Goal: Task Accomplishment & Management: Manage account settings

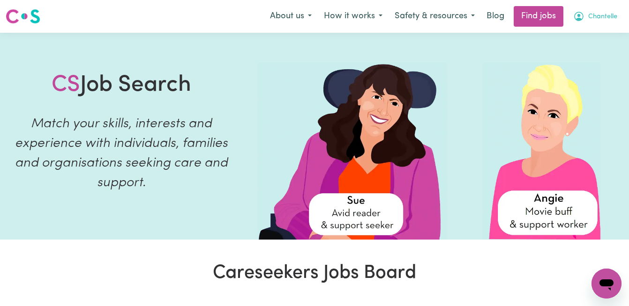
click at [607, 16] on span "Chantelle" at bounding box center [602, 17] width 29 height 10
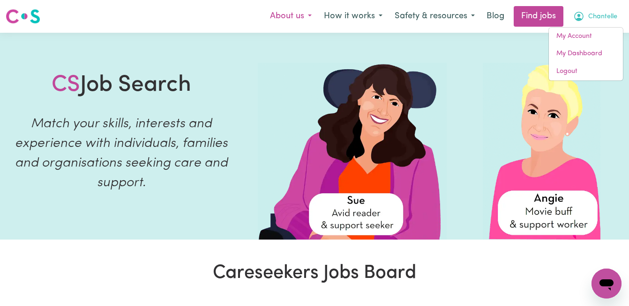
click at [274, 18] on button "About us" at bounding box center [291, 17] width 54 height 20
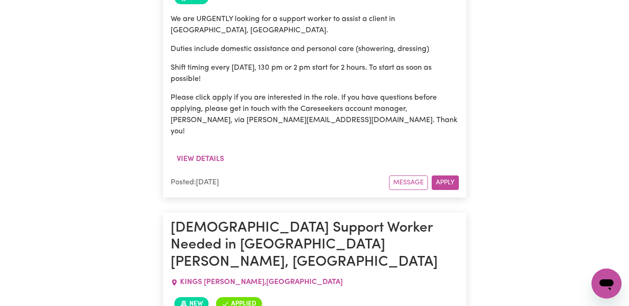
scroll to position [2641, 0]
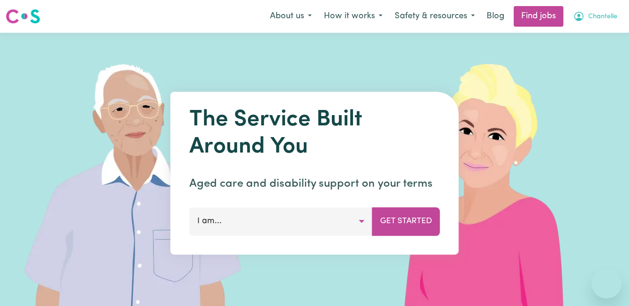
click at [603, 17] on span "Chantelle" at bounding box center [602, 17] width 29 height 10
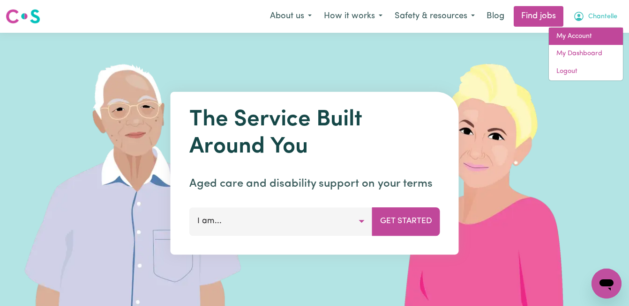
click at [595, 32] on link "My Account" at bounding box center [585, 37] width 74 height 18
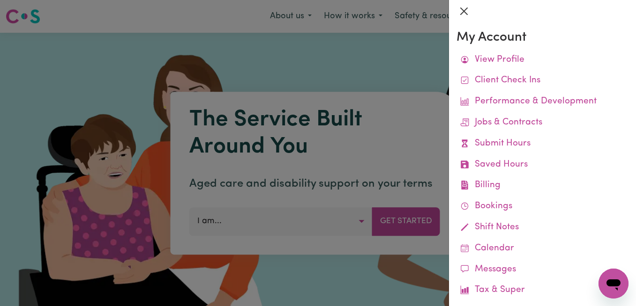
click at [466, 12] on button "Close" at bounding box center [463, 11] width 15 height 15
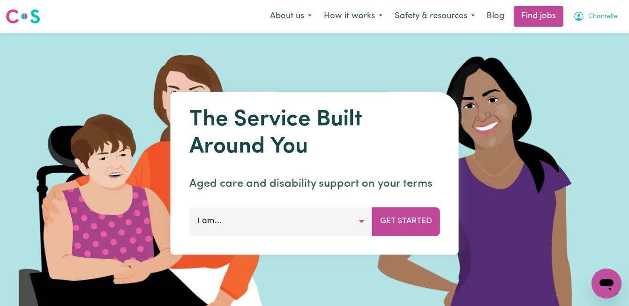
click at [592, 22] on button "Chantelle" at bounding box center [595, 17] width 56 height 20
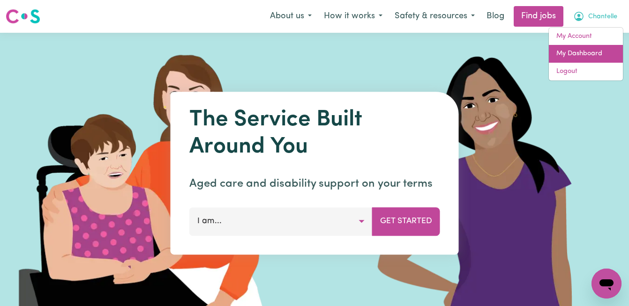
click at [580, 57] on link "My Dashboard" at bounding box center [585, 54] width 74 height 18
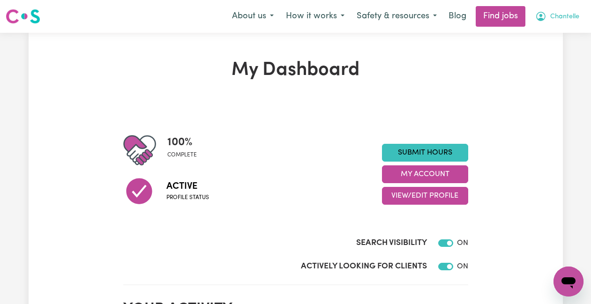
click at [561, 17] on span "Chantelle" at bounding box center [564, 17] width 29 height 10
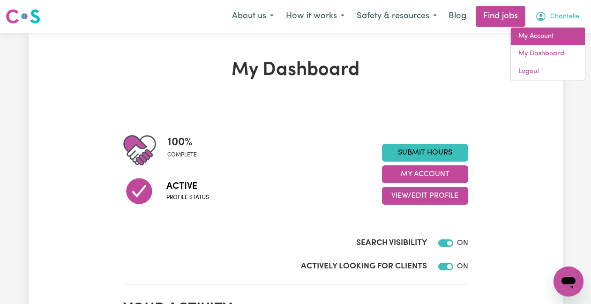
click at [564, 40] on link "My Account" at bounding box center [547, 37] width 74 height 18
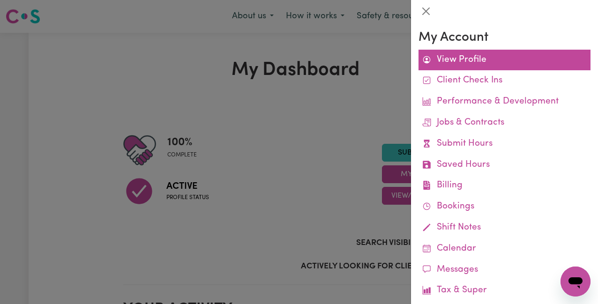
click at [504, 67] on link "View Profile" at bounding box center [504, 60] width 172 height 21
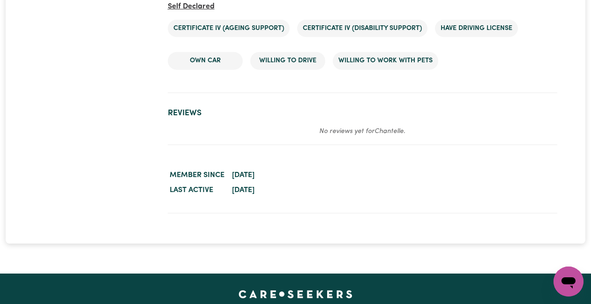
scroll to position [1625, 0]
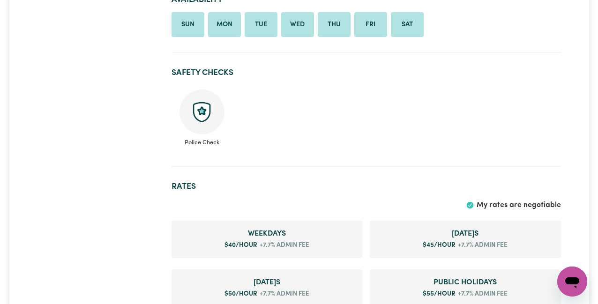
scroll to position [0, 0]
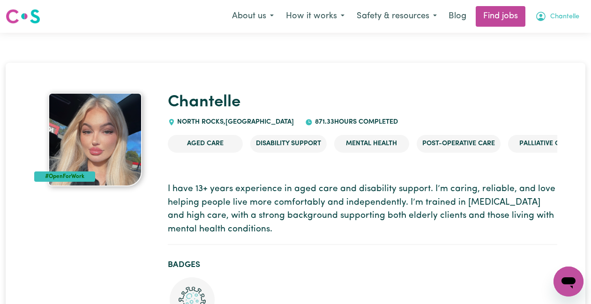
click at [561, 18] on span "Chantelle" at bounding box center [564, 17] width 29 height 10
click at [544, 47] on link "My Dashboard" at bounding box center [547, 54] width 74 height 18
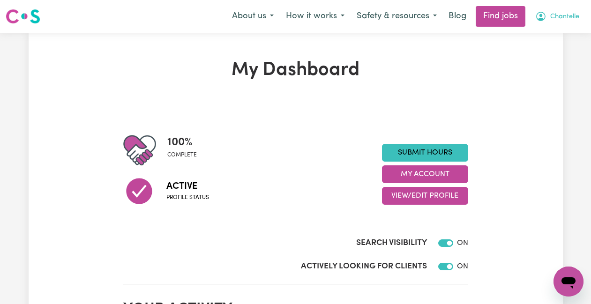
click at [559, 20] on span "Chantelle" at bounding box center [564, 17] width 29 height 10
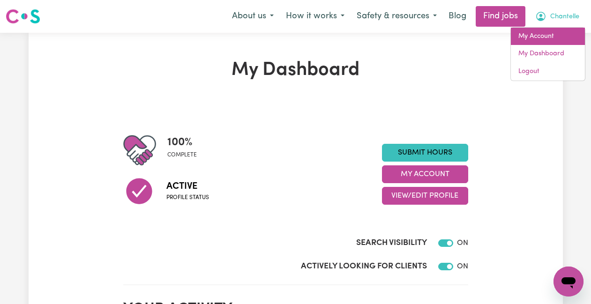
click at [548, 41] on link "My Account" at bounding box center [547, 37] width 74 height 18
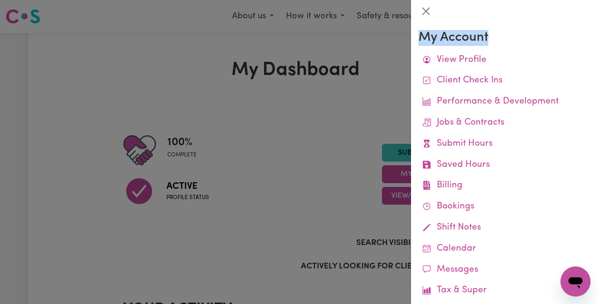
drag, startPoint x: 587, startPoint y: 30, endPoint x: 591, endPoint y: 41, distance: 12.3
click at [591, 41] on div "My Account View Profile Client Check Ins Performance & Development Jobs & Contr…" at bounding box center [504, 162] width 187 height 281
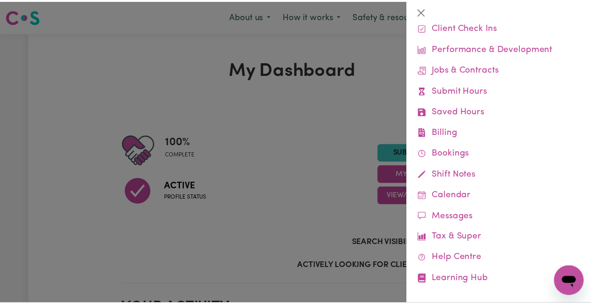
scroll to position [56, 0]
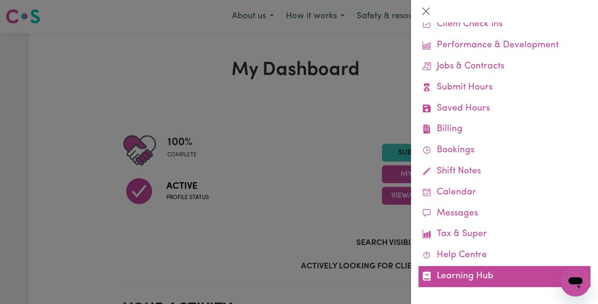
click at [487, 273] on link "Learning Hub" at bounding box center [504, 276] width 172 height 21
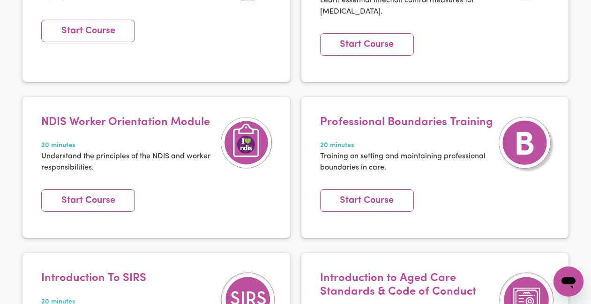
scroll to position [315, 0]
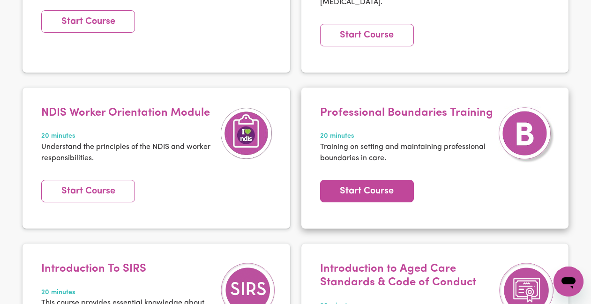
click at [378, 185] on link "Start Course" at bounding box center [367, 191] width 94 height 22
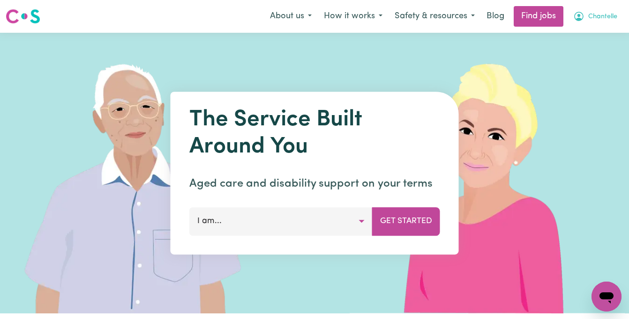
click at [599, 21] on span "Chantelle" at bounding box center [602, 17] width 29 height 10
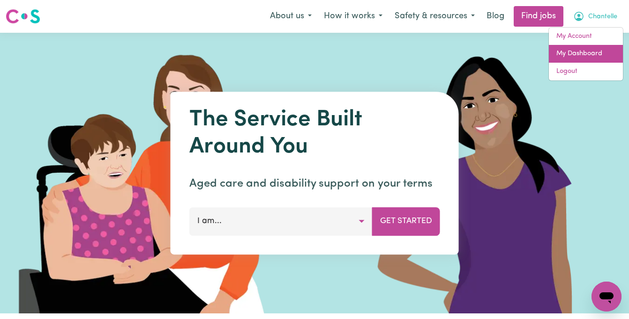
click at [587, 52] on link "My Dashboard" at bounding box center [585, 54] width 74 height 18
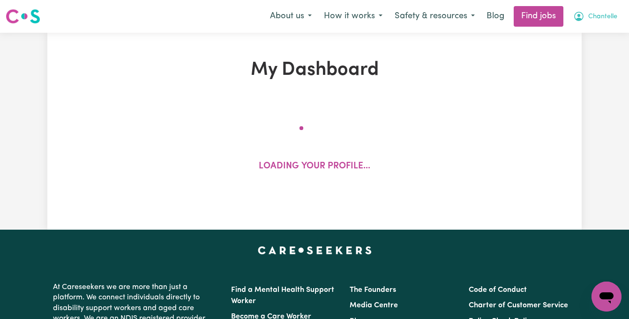
click at [590, 17] on span "Chantelle" at bounding box center [602, 17] width 29 height 10
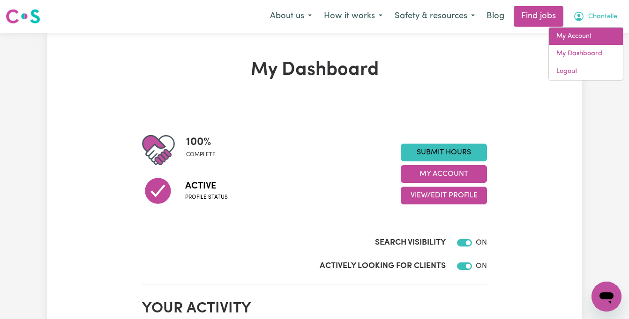
click at [586, 34] on link "My Account" at bounding box center [585, 37] width 74 height 18
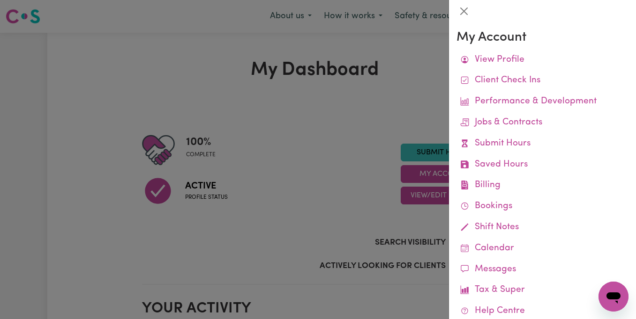
scroll to position [41, 0]
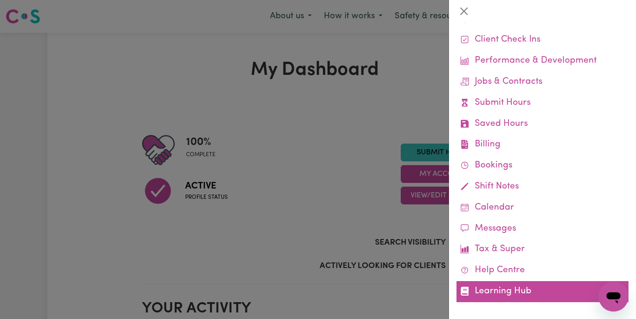
click at [490, 289] on link "Learning Hub" at bounding box center [542, 291] width 172 height 21
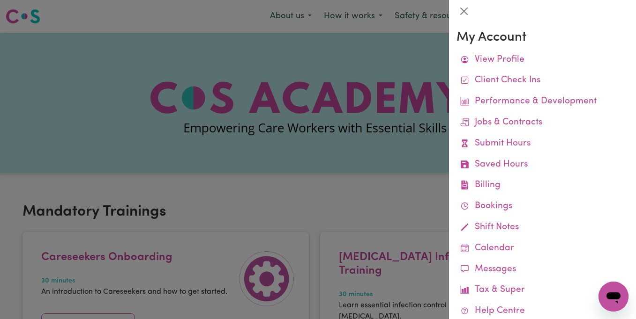
click at [378, 202] on div at bounding box center [318, 159] width 636 height 319
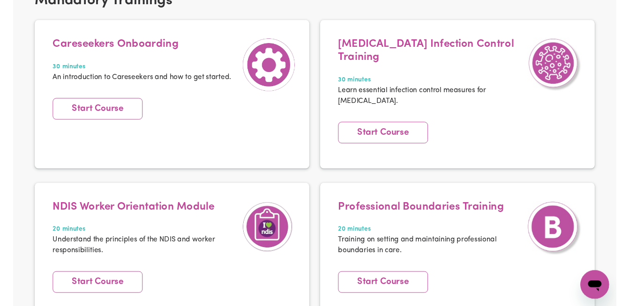
scroll to position [222, 0]
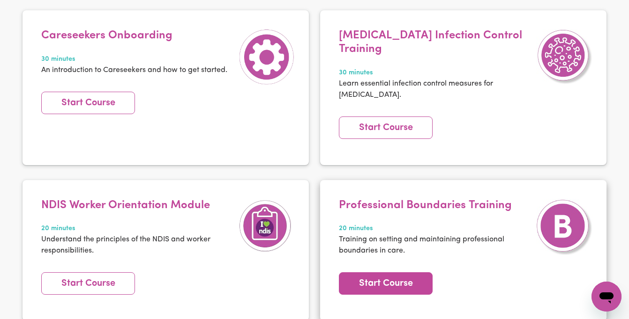
click at [408, 273] on link "Start Course" at bounding box center [386, 284] width 94 height 22
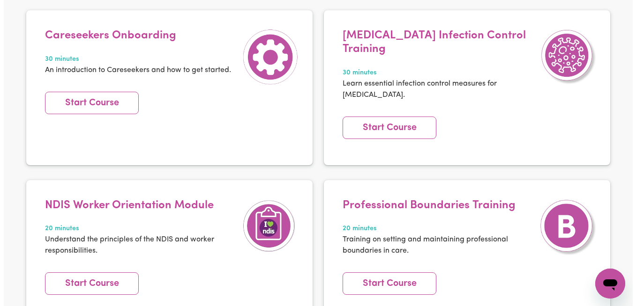
scroll to position [0, 0]
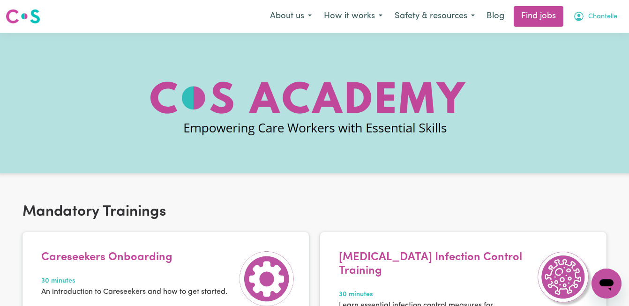
click at [593, 18] on span "Chantelle" at bounding box center [602, 17] width 29 height 10
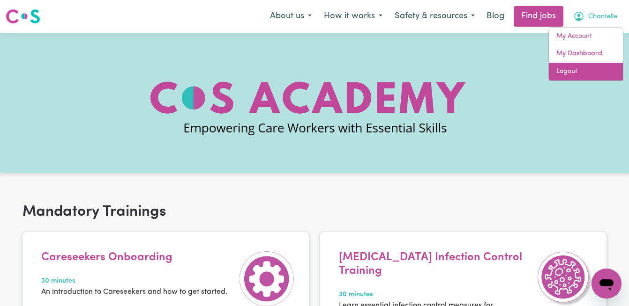
click at [578, 67] on link "Logout" at bounding box center [585, 72] width 74 height 18
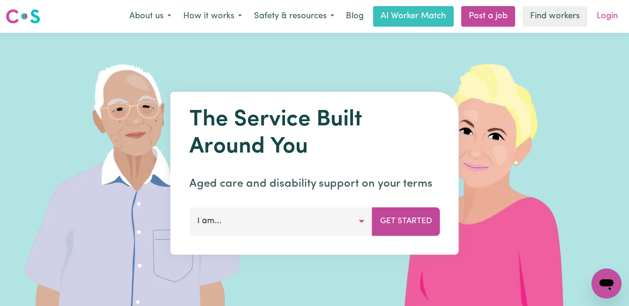
click at [602, 20] on link "Login" at bounding box center [607, 16] width 32 height 21
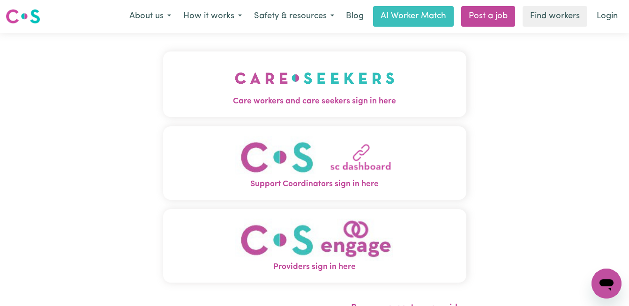
click at [385, 94] on img "Care workers and care seekers sign in here" at bounding box center [315, 78] width 160 height 35
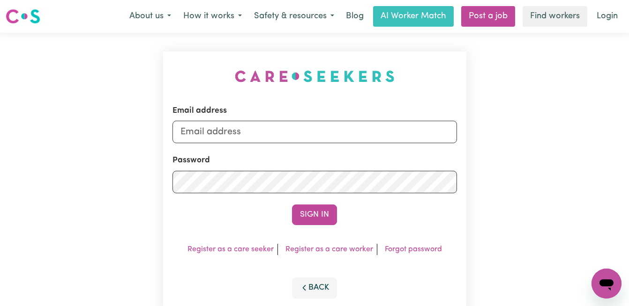
click at [383, 135] on input "Email address" at bounding box center [314, 132] width 284 height 22
type input "chantellerisbey@iinet.net.au"
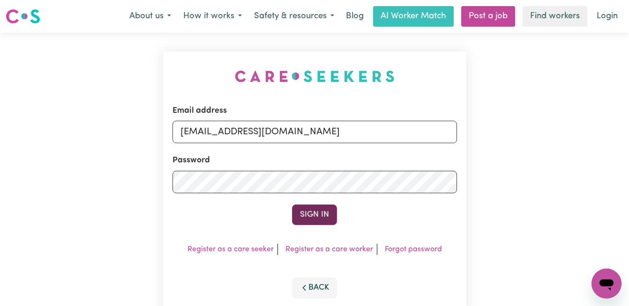
click at [315, 219] on button "Sign In" at bounding box center [314, 215] width 45 height 21
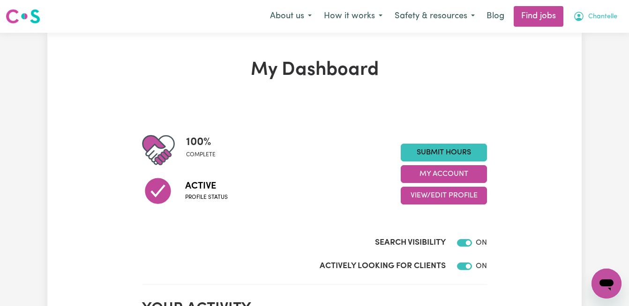
click at [599, 17] on span "Chantelle" at bounding box center [602, 17] width 29 height 10
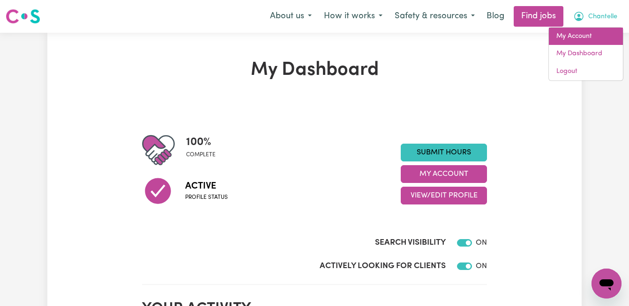
click at [590, 36] on link "My Account" at bounding box center [585, 37] width 74 height 18
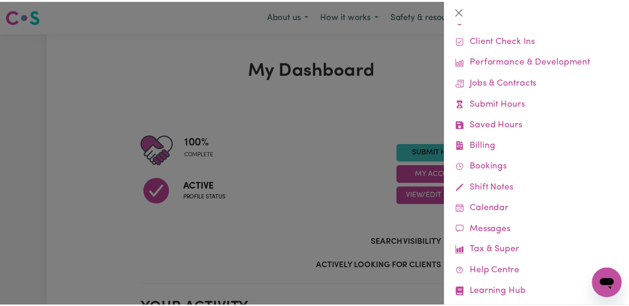
scroll to position [54, 0]
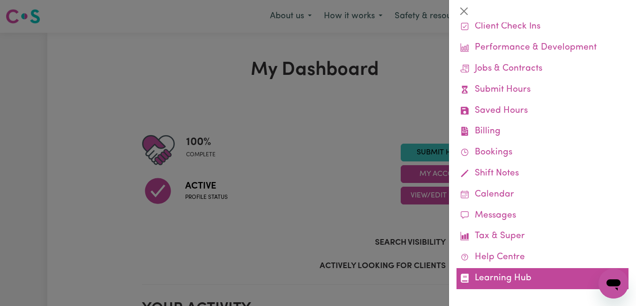
click at [517, 276] on link "Learning Hub" at bounding box center [542, 278] width 172 height 21
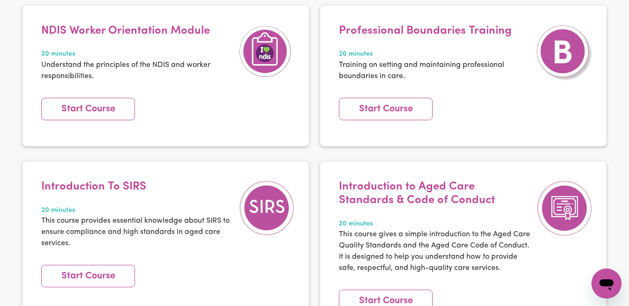
scroll to position [462, 0]
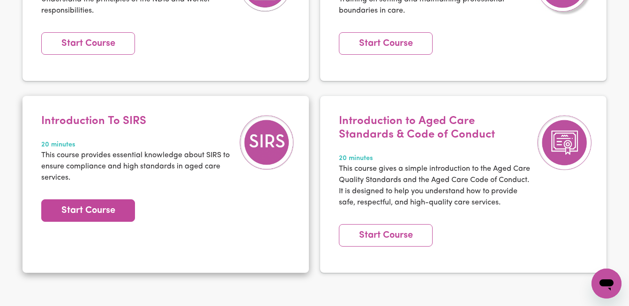
click at [106, 200] on link "Start Course" at bounding box center [88, 211] width 94 height 22
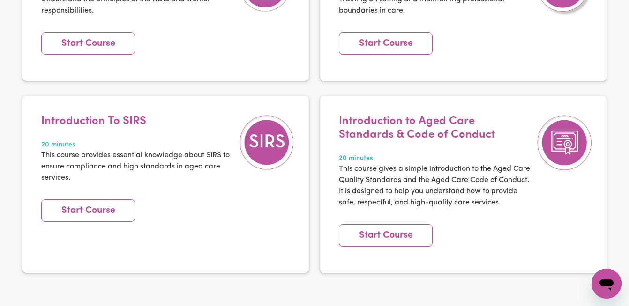
scroll to position [0, 0]
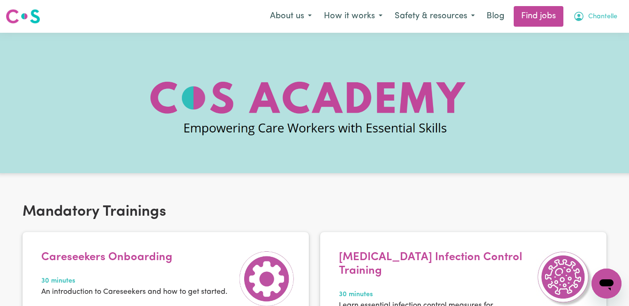
click at [592, 15] on span "Chantelle" at bounding box center [602, 17] width 29 height 10
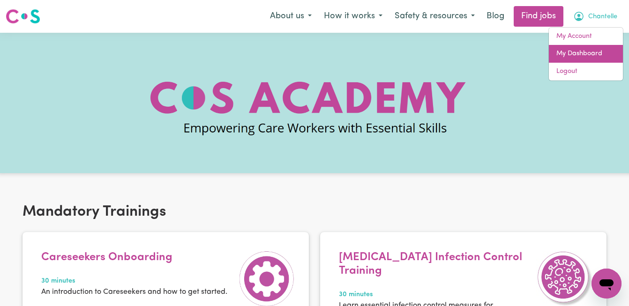
click at [590, 56] on link "My Dashboard" at bounding box center [585, 54] width 74 height 18
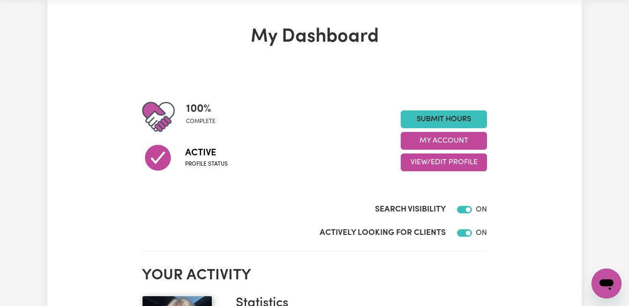
scroll to position [36, 0]
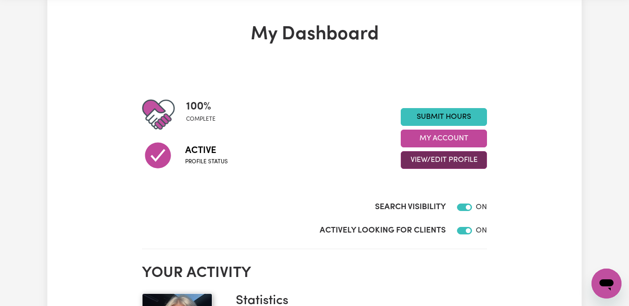
click at [433, 157] on button "View/Edit Profile" at bounding box center [443, 160] width 86 height 18
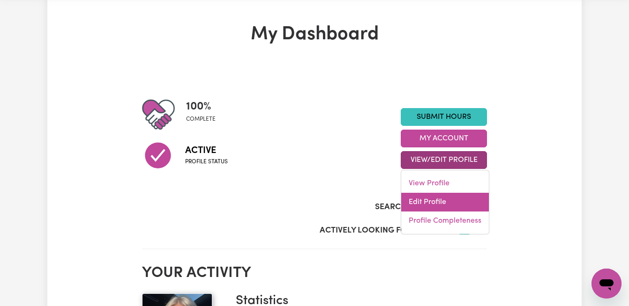
click at [447, 205] on link "Edit Profile" at bounding box center [445, 202] width 88 height 19
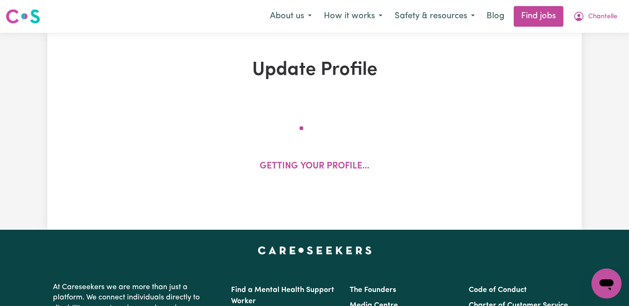
select select "female"
select select "Australian Citizen"
select select "Studying a healthcare related degree or qualification"
select select "40"
select select "45"
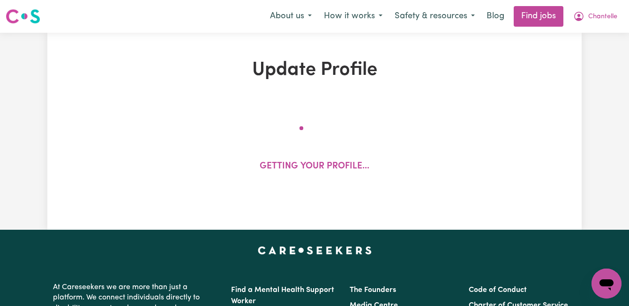
select select "50"
select select "55"
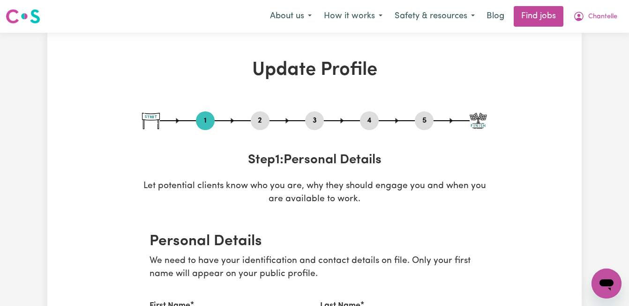
scroll to position [288, 0]
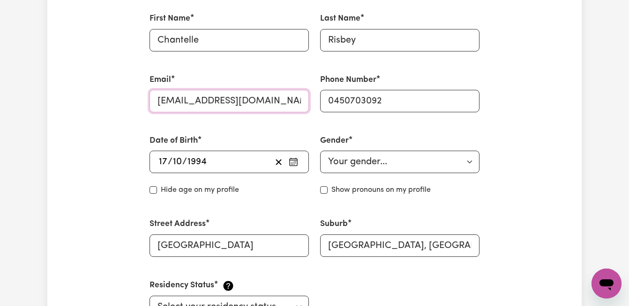
drag, startPoint x: 293, startPoint y: 104, endPoint x: 235, endPoint y: 100, distance: 58.2
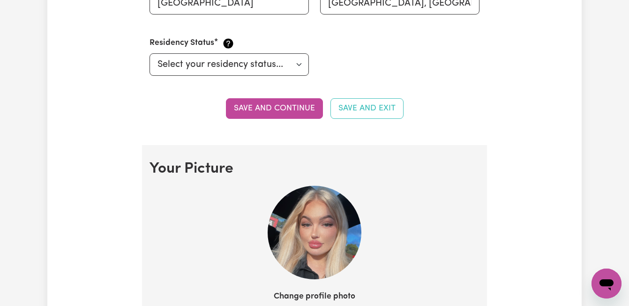
scroll to position [520, 0]
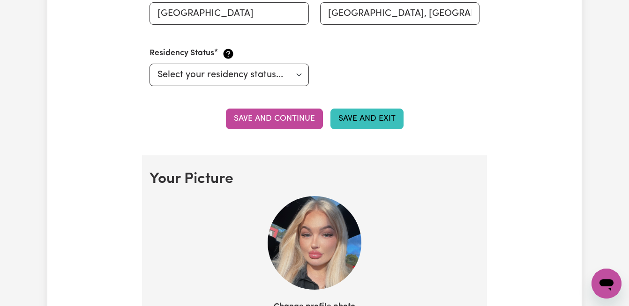
type input "[EMAIL_ADDRESS][DOMAIN_NAME]"
click at [386, 111] on button "Save and Exit" at bounding box center [366, 119] width 73 height 21
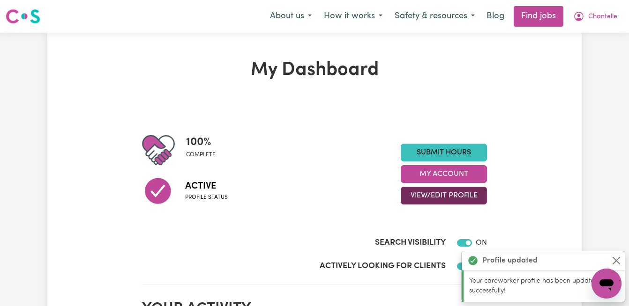
click at [451, 192] on button "View/Edit Profile" at bounding box center [443, 196] width 86 height 18
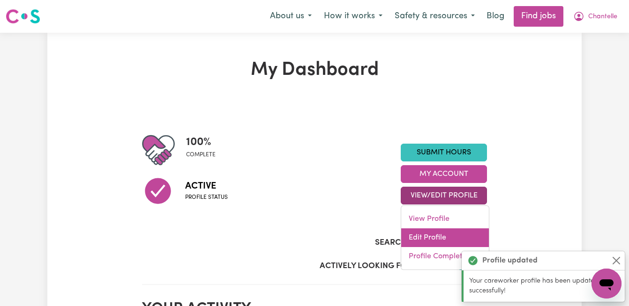
click at [450, 242] on link "Edit Profile" at bounding box center [445, 238] width 88 height 19
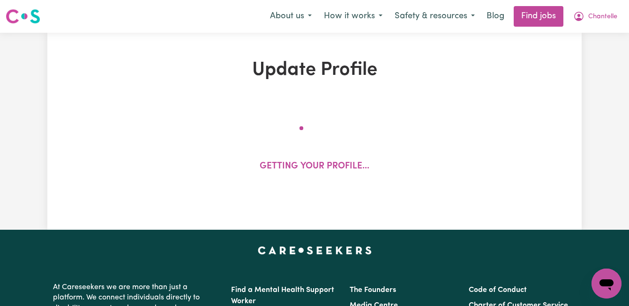
select select "[DEMOGRAPHIC_DATA]"
select select "[DEMOGRAPHIC_DATA] Citizen"
select select "Studying a healthcare related degree or qualification"
select select "40"
select select "45"
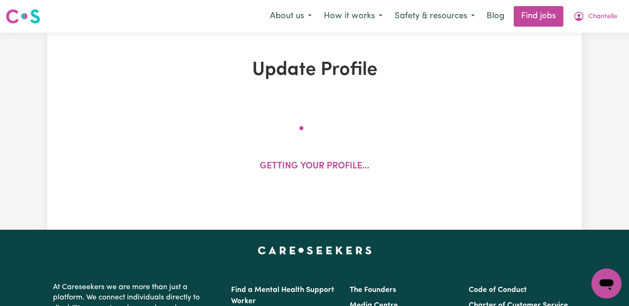
select select "50"
select select "55"
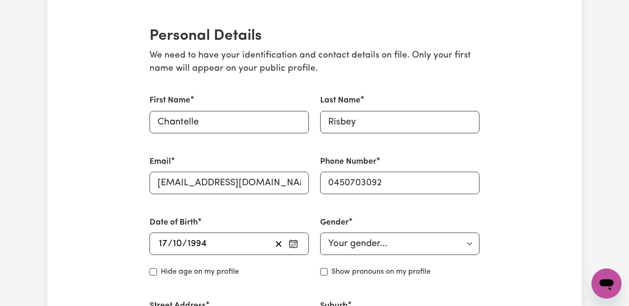
scroll to position [195, 0]
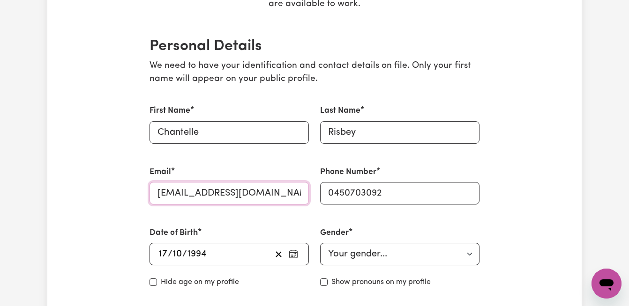
drag, startPoint x: 296, startPoint y: 193, endPoint x: 237, endPoint y: 193, distance: 59.5
click at [296, 192] on input "[EMAIL_ADDRESS][DOMAIN_NAME]" at bounding box center [228, 193] width 159 height 22
click at [228, 190] on input "[EMAIL_ADDRESS][DOMAIN_NAME]" at bounding box center [228, 193] width 159 height 22
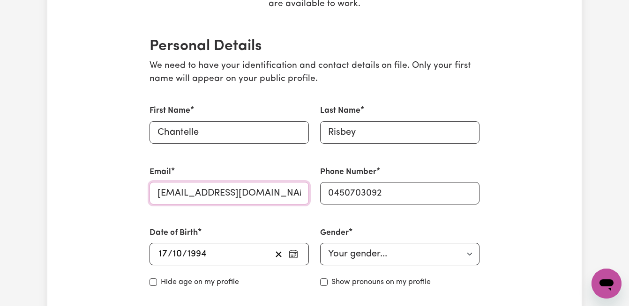
click at [228, 190] on input "[EMAIL_ADDRESS][DOMAIN_NAME]" at bounding box center [228, 193] width 159 height 22
click at [272, 195] on input "[EMAIL_ADDRESS][DOMAIN_NAME]" at bounding box center [228, 193] width 159 height 22
drag, startPoint x: 278, startPoint y: 192, endPoint x: 147, endPoint y: 190, distance: 131.6
click at [147, 190] on div "Email chantellerisbey@iinet.net.au" at bounding box center [229, 185] width 170 height 61
type input "l"
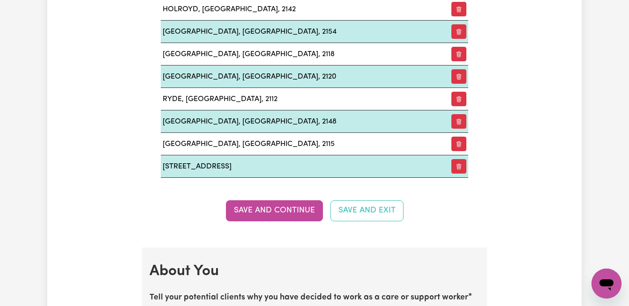
scroll to position [1472, 0]
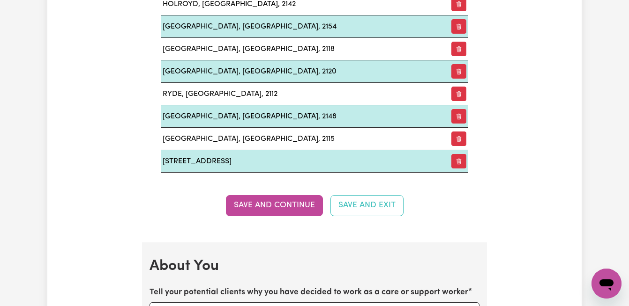
click at [382, 195] on button "Save and Exit" at bounding box center [366, 205] width 73 height 21
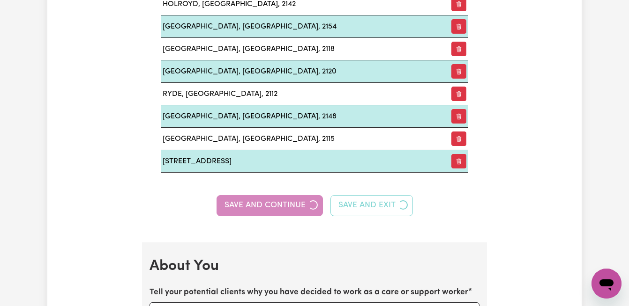
type input "[EMAIL_ADDRESS][DOMAIN_NAME]"
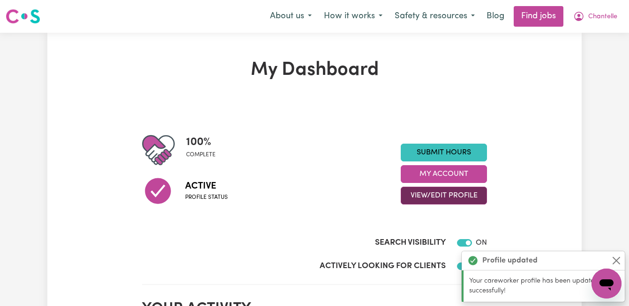
click at [453, 199] on button "View/Edit Profile" at bounding box center [443, 196] width 86 height 18
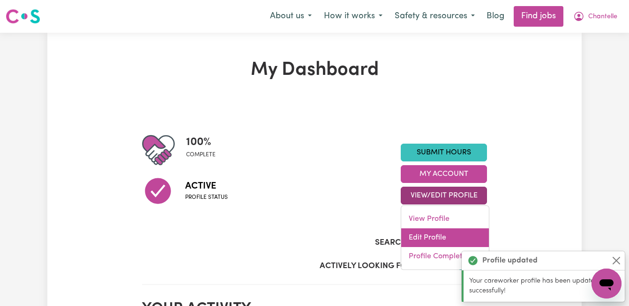
click at [456, 231] on link "Edit Profile" at bounding box center [445, 238] width 88 height 19
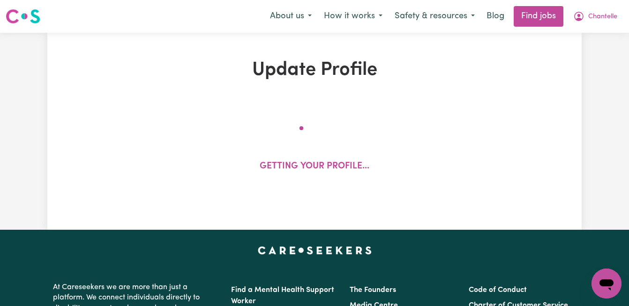
select select "[DEMOGRAPHIC_DATA]"
select select "[DEMOGRAPHIC_DATA] Citizen"
select select "Studying a healthcare related degree or qualification"
select select "40"
select select "45"
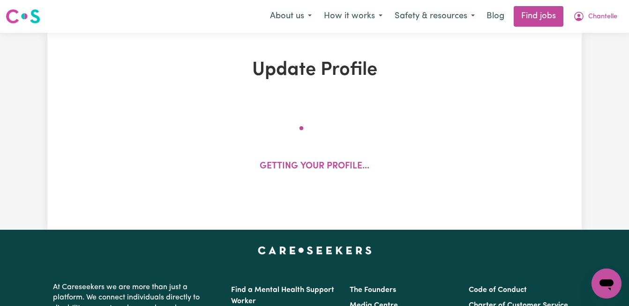
select select "50"
select select "55"
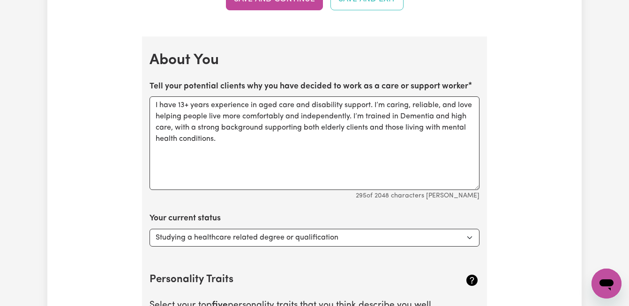
scroll to position [1683, 0]
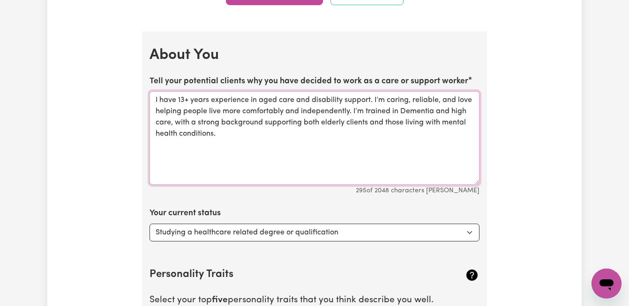
drag, startPoint x: 235, startPoint y: 123, endPoint x: 123, endPoint y: 74, distance: 121.8
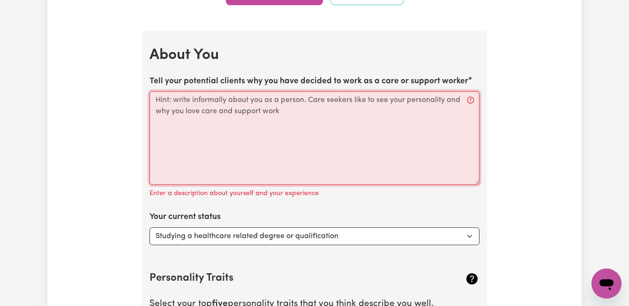
type textarea "e"
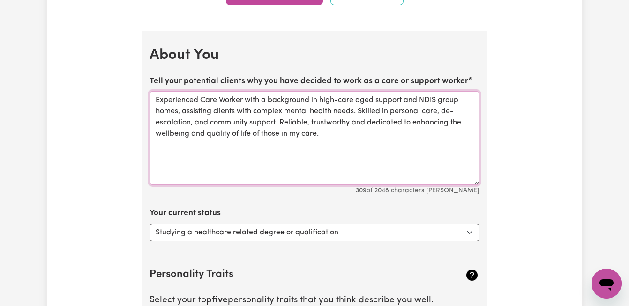
type textarea "Experienced Care Worker with a background in high-care aged support and NDIS gr…"
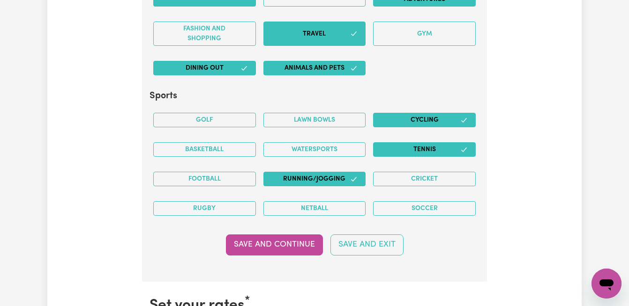
scroll to position [2352, 0]
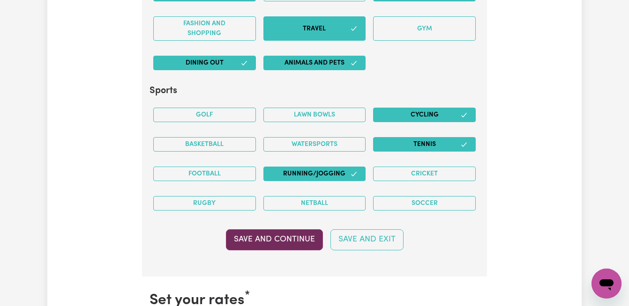
click at [268, 231] on button "Save and Continue" at bounding box center [274, 239] width 97 height 21
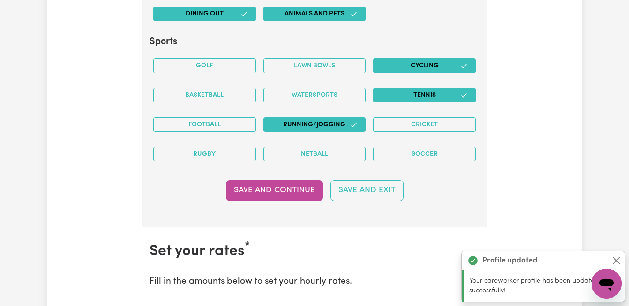
scroll to position [2613, 0]
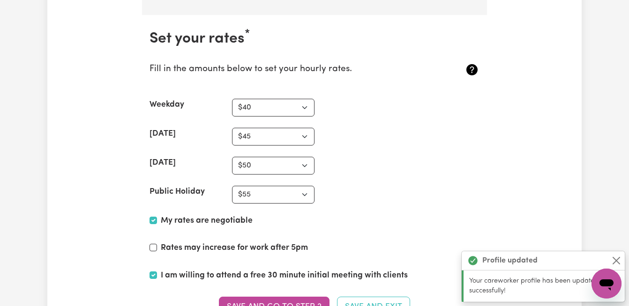
click at [157, 270] on div "I am willing to attend a free 30 minute initial meeting with clients" at bounding box center [314, 278] width 330 height 16
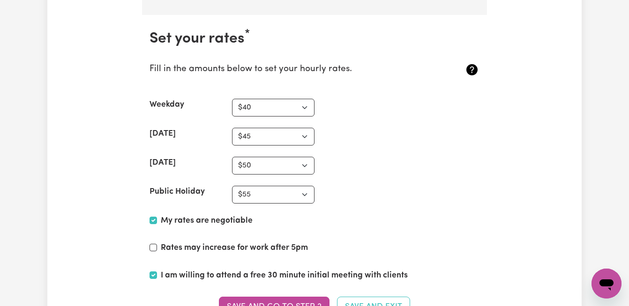
click at [150, 272] on input "I am willing to attend a free 30 minute initial meeting with clients" at bounding box center [152, 275] width 7 height 7
checkbox input "false"
click at [275, 297] on button "Save and go to Step 2" at bounding box center [274, 307] width 111 height 21
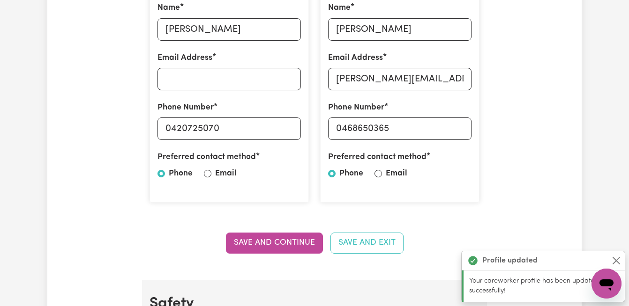
scroll to position [0, 0]
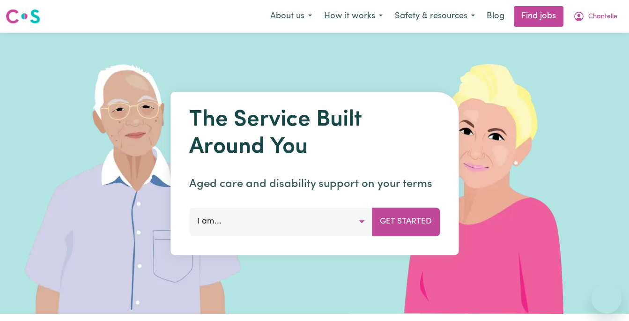
click at [540, 18] on link "Find jobs" at bounding box center [539, 16] width 50 height 21
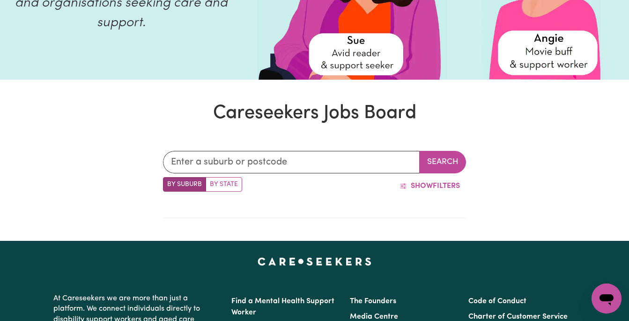
scroll to position [163, 0]
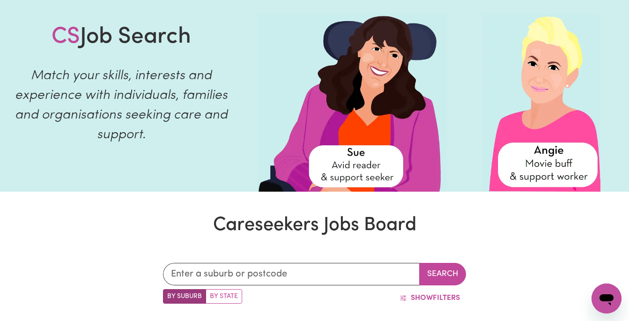
scroll to position [47, 0]
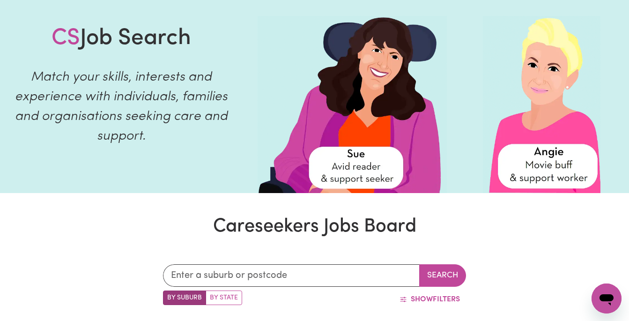
click at [605, 299] on icon "Open messaging window" at bounding box center [606, 299] width 14 height 11
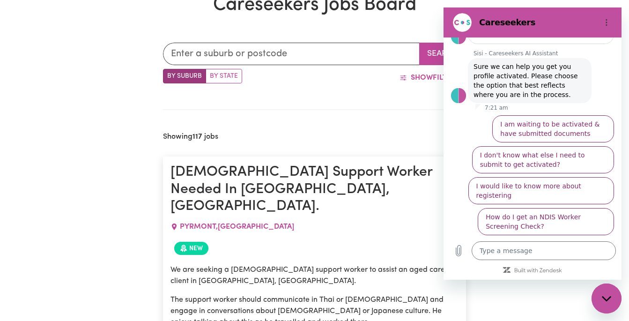
scroll to position [171, 0]
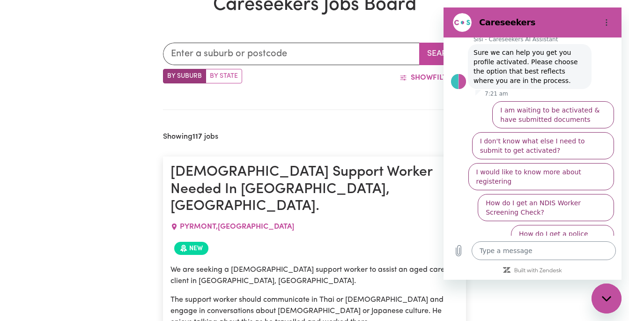
click at [556, 256] on textarea at bounding box center [544, 250] width 144 height 19
type textarea "h"
type textarea "x"
type textarea "hi"
type textarea "x"
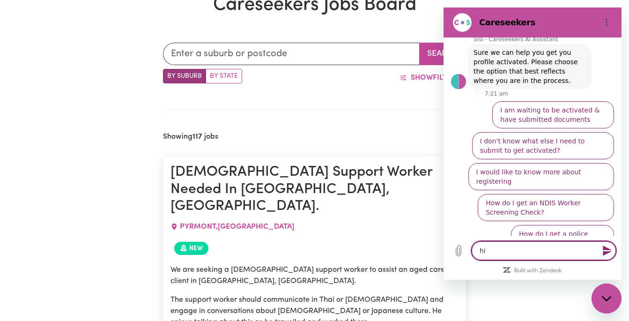
type textarea "hi"
type textarea "x"
type textarea "hi i"
type textarea "x"
type textarea "hi iv"
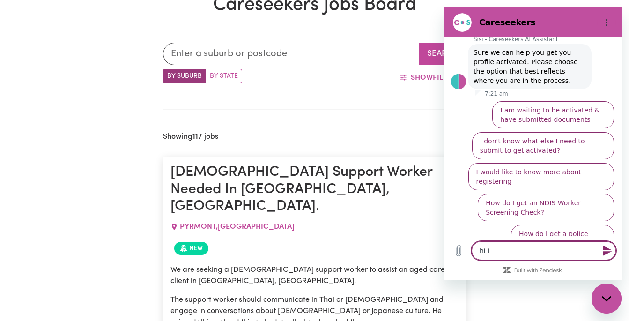
type textarea "x"
type textarea "hi ive"
type textarea "x"
type textarea "hi ive"
type textarea "x"
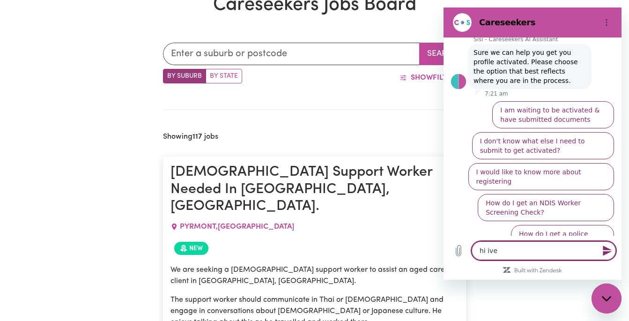
type textarea "hi ive t"
type textarea "x"
type textarea "hi ive tr"
type textarea "x"
type textarea "hi ive tri"
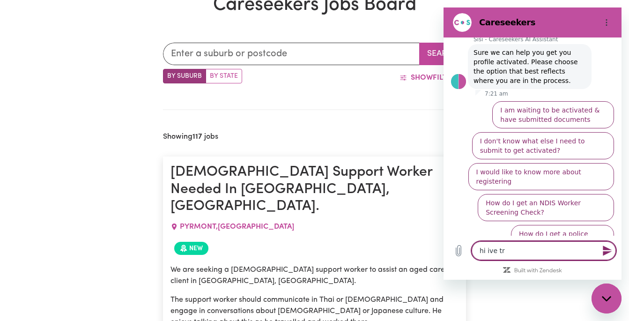
type textarea "x"
type textarea "hi ive trie"
type textarea "x"
type textarea "hi ive tried"
type textarea "x"
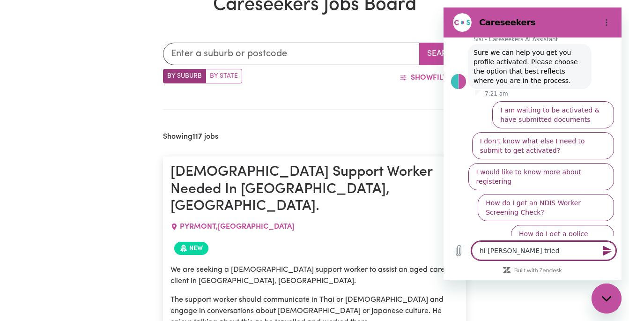
type textarea "hi I've tried"
type textarea "x"
type textarea "hi I've tried u"
type textarea "x"
type textarea "hi I've tried up"
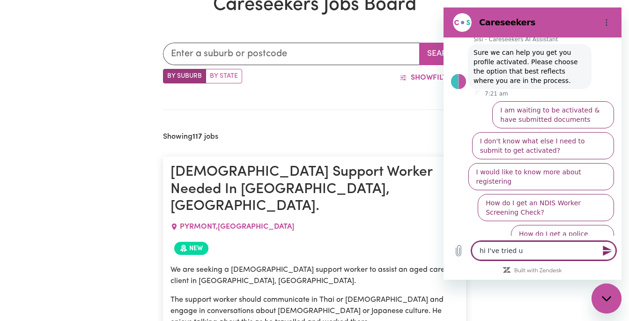
type textarea "x"
type textarea "hi I've tried upd"
type textarea "x"
type textarea "hi I've tried upda"
type textarea "x"
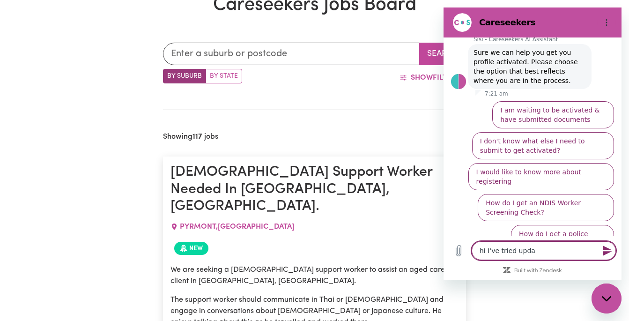
type textarea "hi I've tried updat"
type textarea "x"
type textarea "hi I've tried updati"
type textarea "x"
type textarea "hi I've tried updatin"
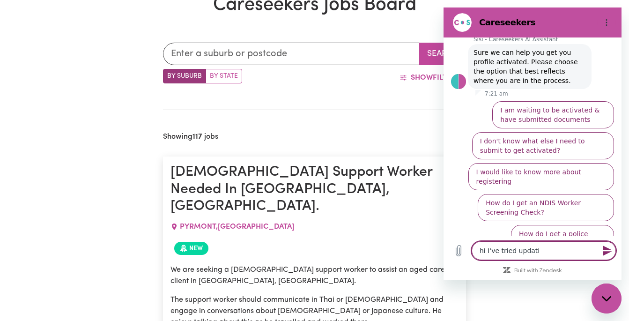
type textarea "x"
type textarea "hi I've tried updating"
type textarea "x"
type textarea "hi I've tried updating"
type textarea "x"
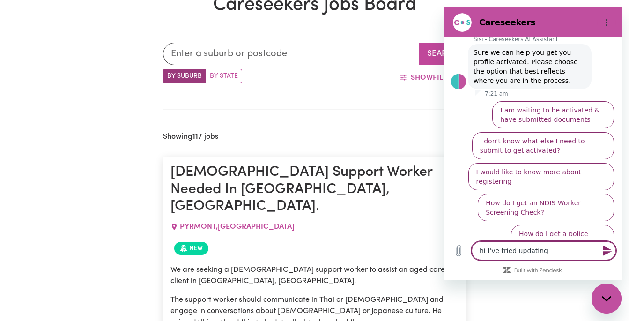
type textarea "hi I've tried updating m"
type textarea "x"
type textarea "hi I've tried updating my"
type textarea "x"
type textarea "hi I've tried updating my"
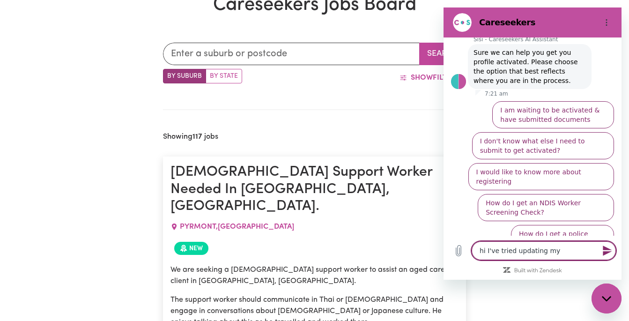
type textarea "x"
type textarea "hi I've tried updating my e"
type textarea "x"
type textarea "hi I've tried updating my em"
type textarea "x"
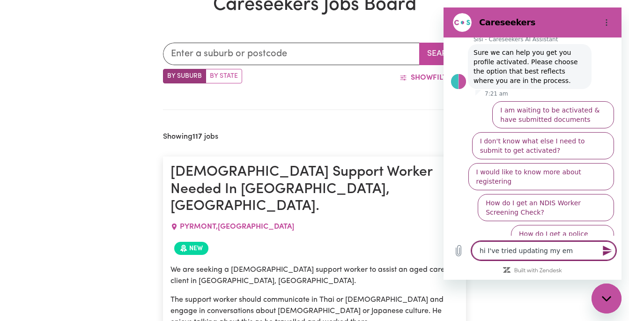
type textarea "hi I've tried updating my ema"
type textarea "x"
type textarea "hi I've tried updating my emai"
type textarea "x"
type textarea "hi I've tried updating my email"
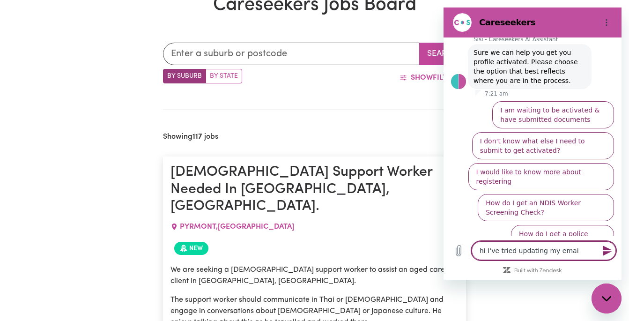
type textarea "x"
type textarea "hi I've tried updating my email"
type textarea "x"
type textarea "hi I've tried updating my email m"
type textarea "x"
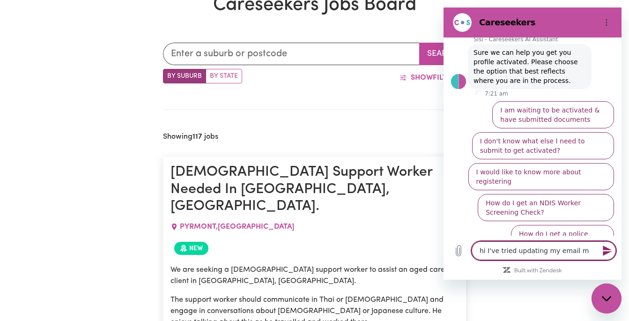
type textarea "hi I've tried updating my email ma"
type textarea "x"
type textarea "hi I've tried updating my email man"
type textarea "x"
type textarea "hi I've tried updating my email many"
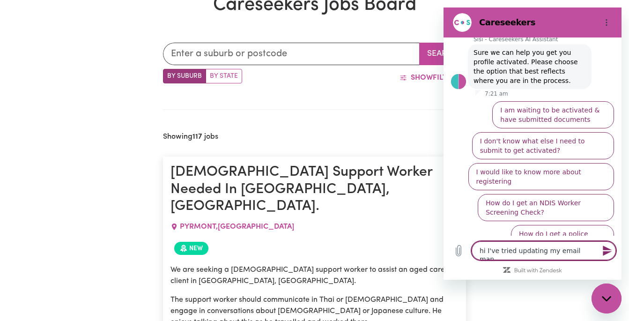
type textarea "x"
type textarea "hi I've tried updating my email many"
type textarea "x"
type textarea "hi I've tried updating my email many t"
type textarea "x"
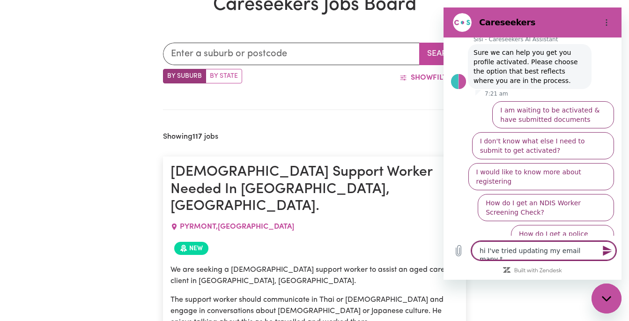
type textarea "hi I've tried updating my email many ti"
type textarea "x"
type textarea "hi I've tried updating my email many tim"
type textarea "x"
type textarea "hi I've tried updating my email many time"
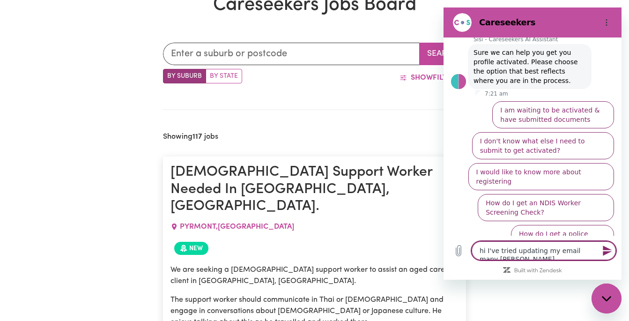
type textarea "x"
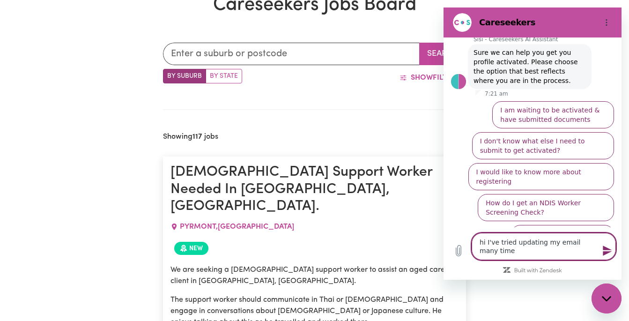
type textarea "hi I've tried updating my email many times"
type textarea "x"
type textarea "hi I've tried updating my email many times"
type textarea "x"
type textarea "hi I've tried updating my email many times b"
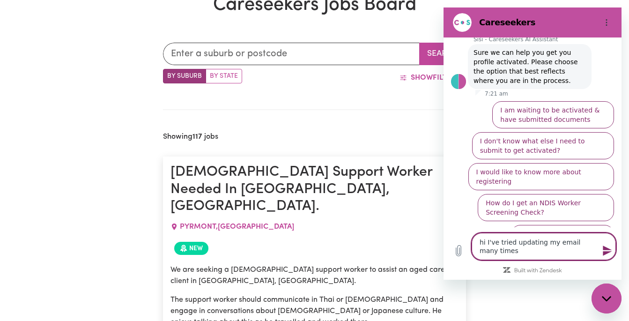
type textarea "x"
type textarea "hi I've tried updating my email many times bu"
type textarea "x"
type textarea "hi I've tried updating my email many times but"
type textarea "x"
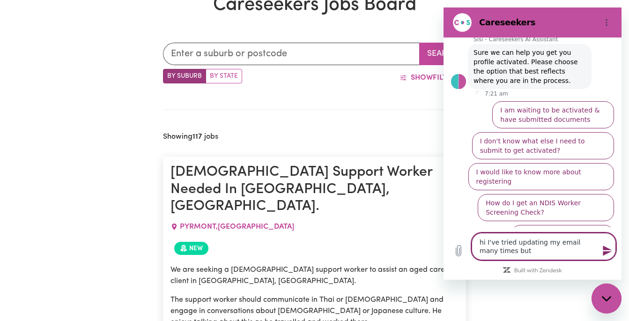
type textarea "hi I've tried updating my email many times but"
type textarea "x"
type textarea "hi I've tried updating my email many times but e"
type textarea "x"
type textarea "hi I've tried updating my email many times but ev"
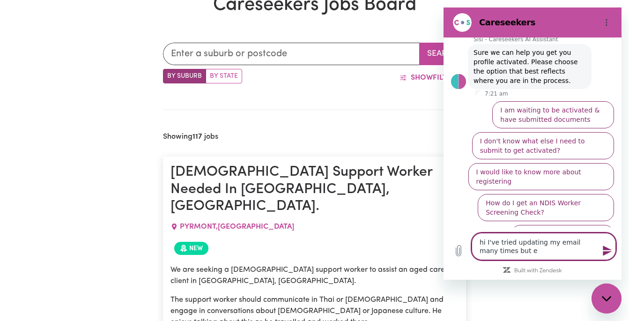
type textarea "x"
type textarea "hi I've tried updating my email many times but eve"
type textarea "x"
type textarea "hi I've tried updating my email many times but ever"
type textarea "x"
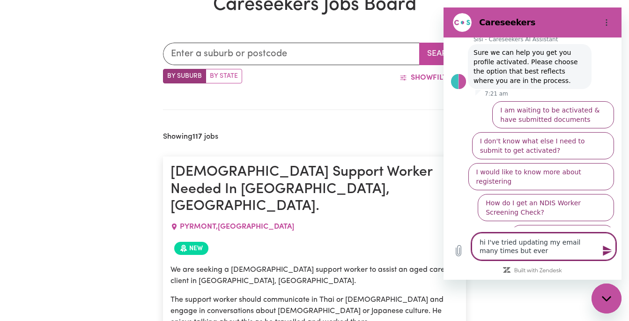
type textarea "hi I've tried updating my email many times but every"
type textarea "x"
type textarea "hi I've tried updating my email many times but everyt"
type textarea "x"
type textarea "hi I've tried updating my email many times but everytm"
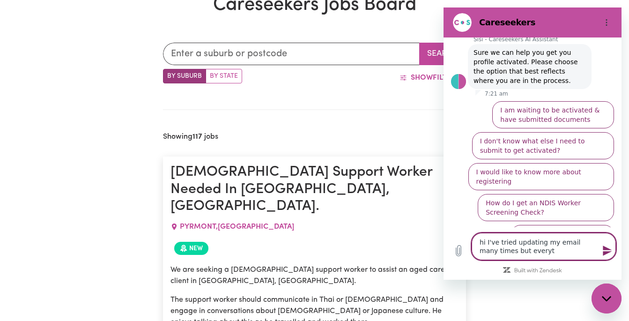
type textarea "x"
type textarea "hi I've tried updating my email many times but everytme"
type textarea "x"
type textarea "hi I've tried updating my email many times but everytme"
type textarea "x"
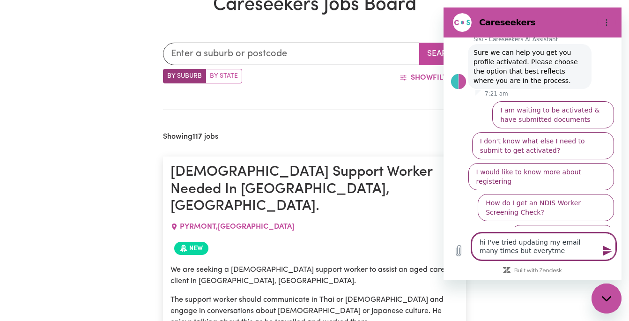
type textarea "hi I've tried updating my email many times but everytme i"
type textarea "x"
type textarea "hi I've tried updating my email many times but everytme I"
type textarea "x"
type textarea "hi I've tried updating my email many times but everytme I u"
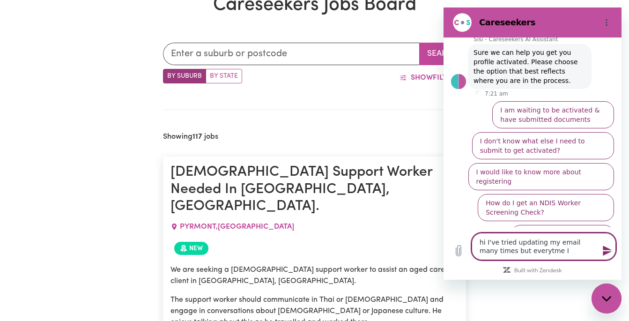
type textarea "x"
type textarea "hi I've tried updating my email many times but everytme I up"
type textarea "x"
type textarea "hi I've tried updating my email many times but everytme I upd"
type textarea "x"
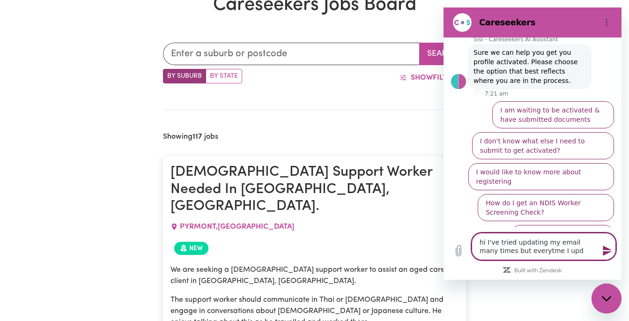
type textarea "hi I've tried updating my email many times but everytme I upda"
type textarea "x"
type textarea "hi I've tried updating my email many times but everytme I updat"
type textarea "x"
type textarea "hi I've tried updating my email many times but everytme I update"
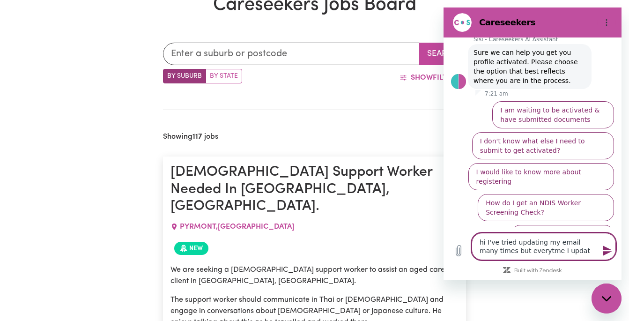
type textarea "x"
type textarea "hi I've tried updating my email many times but everytme I update"
type textarea "x"
type textarea "hi I've tried updating my email many times but everytme I update i"
type textarea "x"
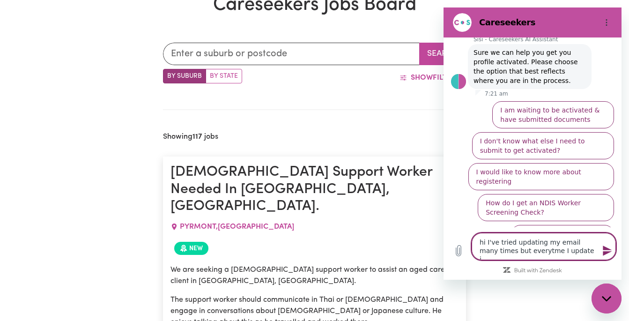
type textarea "hi I've tried updating my email many times but everytme I update it"
type textarea "x"
type textarea "hi I've tried updating my email many times but everytme I update it"
type textarea "x"
type textarea "hi I've tried updating my email many times but everytme I update it i"
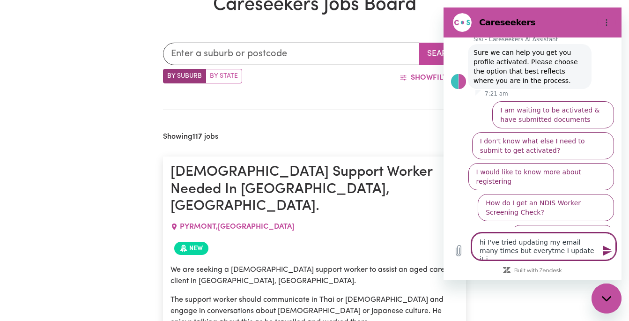
type textarea "x"
type textarea "hi I've tried updating my email many times but everytme I update it it"
type textarea "x"
type textarea "hi I've tried updating my email many times but everytme I update it it"
type textarea "x"
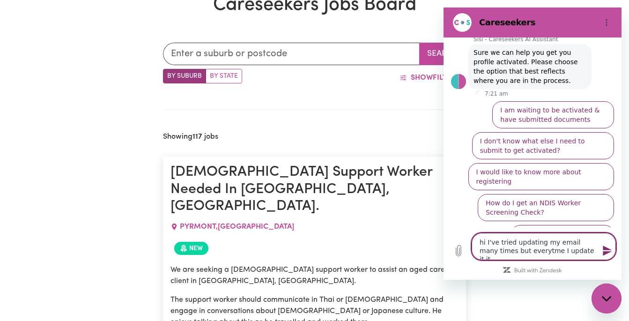
type textarea "hi I've tried updating my email many times but everytme I update it it s"
type textarea "x"
type textarea "hi I've tried updating my email many times but everytme I update it it st"
type textarea "x"
type textarea "hi I've tried updating my email many times but everytme I update it it sti"
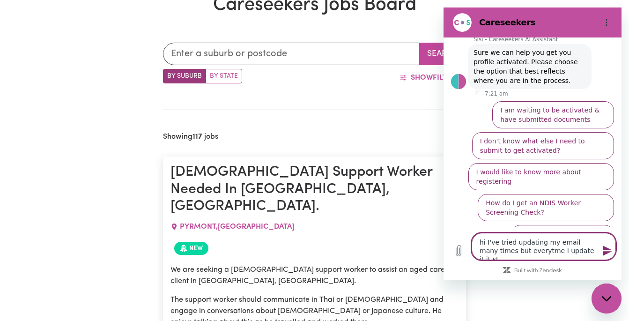
type textarea "x"
type textarea "hi I've tried updating my email many times but everytme I update it it stil"
type textarea "x"
type textarea "hi I've tried updating my email many times but everytme I update it it still"
type textarea "x"
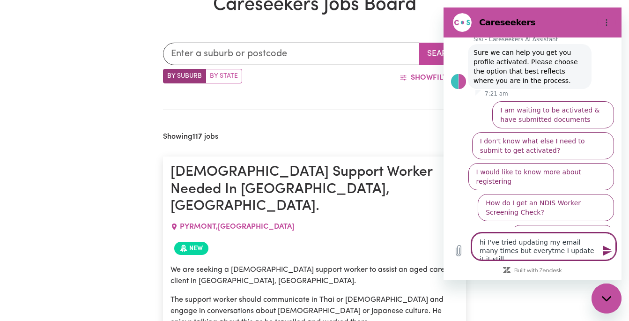
type textarea "hi I've tried updating my email many times but everytme I update it it still"
type textarea "x"
type textarea "hi I've tried updating my email many times but everytme I update it it still r"
type textarea "x"
type textarea "hi I've tried updating my email many times but everytme I update it it still re"
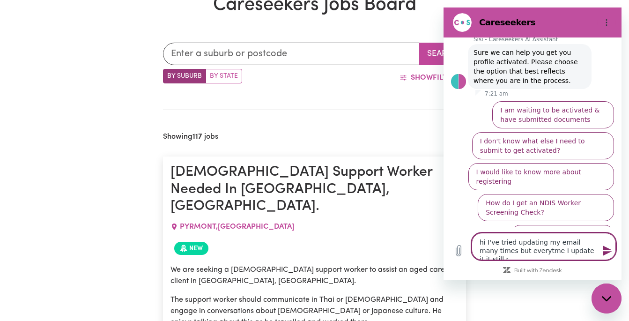
type textarea "x"
type textarea "hi I've tried updating my email many times but everytme I update it it still rem"
type textarea "x"
type textarea "hi I've tried updating my email many times but everytme I update it it still re…"
type textarea "x"
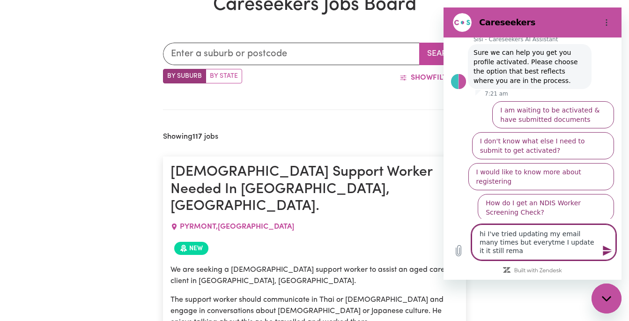
type textarea "hi I've tried updating my email many times but everytme I update it it still re…"
type textarea "x"
type textarea "hi I've tried updating my email many times but everytme I update it it still re…"
type textarea "x"
type textarea "hi I've tried updating my email many times but everytme I update it it still re…"
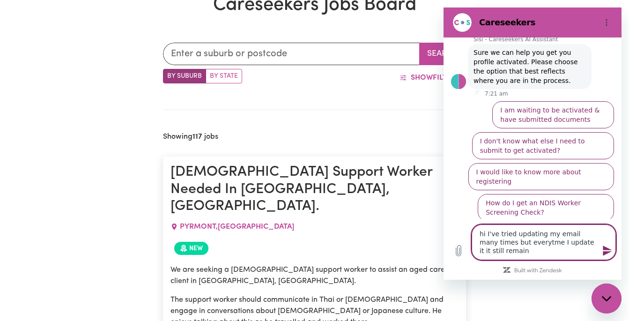
type textarea "x"
type textarea "hi I've tried updating my email many times but everytme I update it it still re…"
type textarea "x"
type textarea "hi I've tried updating my email many times but everytme I update it it still re…"
type textarea "x"
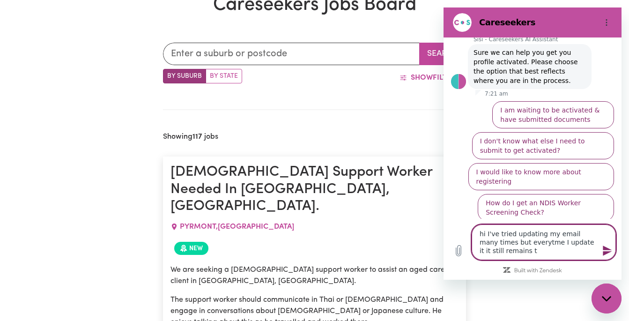
type textarea "hi I've tried updating my email many times but everytme I update it it still re…"
type textarea "x"
type textarea "hi I've tried updating my email many times but everytme I update it it still re…"
type textarea "x"
type textarea "hi I've tried updating my email many times but everytme I update it it still re…"
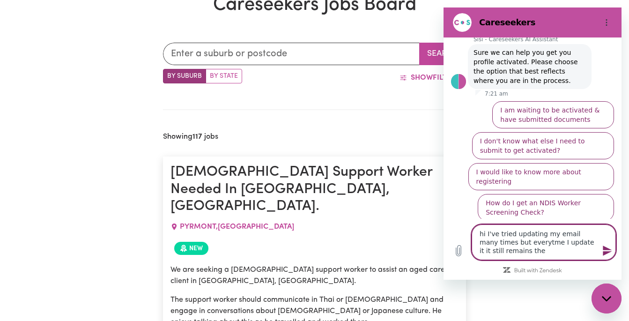
type textarea "x"
type textarea "hi I've tried updating my email many times but everytme I update it it still re…"
type textarea "x"
type textarea "hi I've tried updating my email many times but everytme I update it it still re…"
type textarea "x"
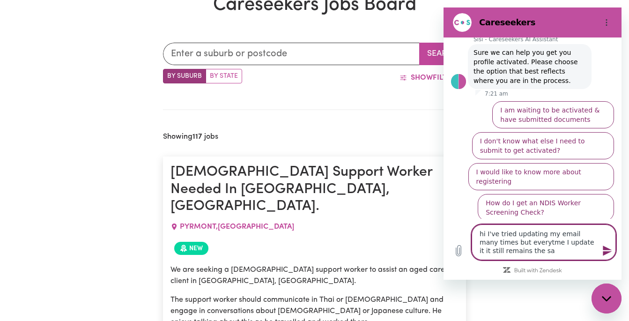
type textarea "hi I've tried updating my email many times but everytme I update it it still re…"
type textarea "x"
type textarea "hi I've tried updating my email many times but everytme I update it it still re…"
type textarea "x"
type textarea "hi I've tried updating my email many times but everytme I update it it still re…"
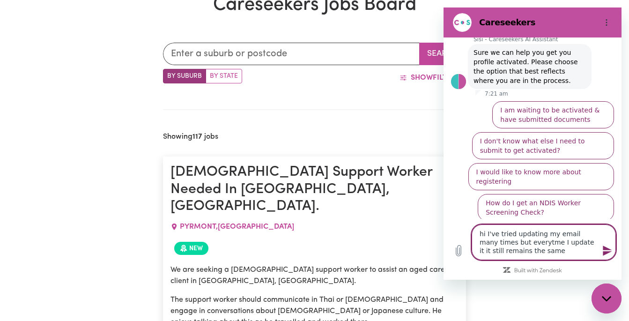
type textarea "x"
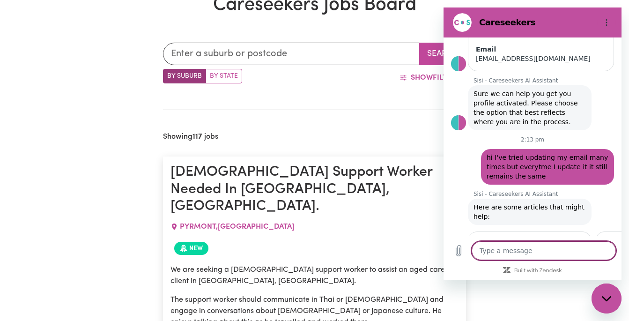
scroll to position [214, 0]
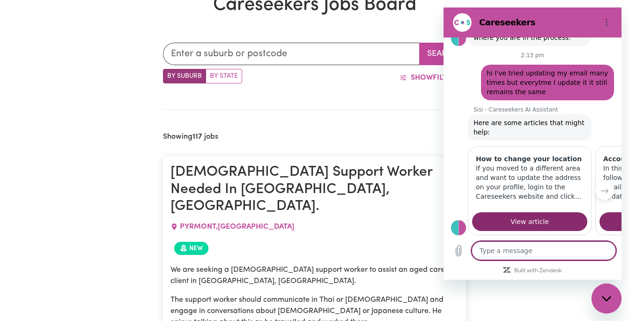
type textarea "x"
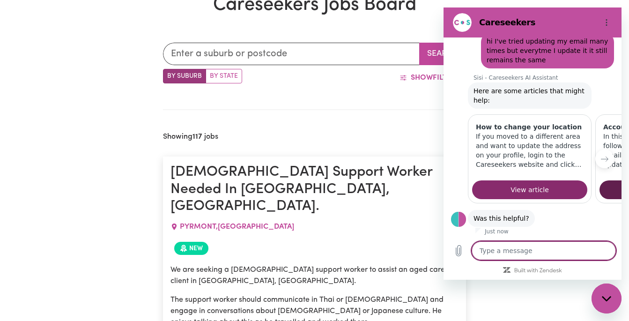
scroll to position [269, 0]
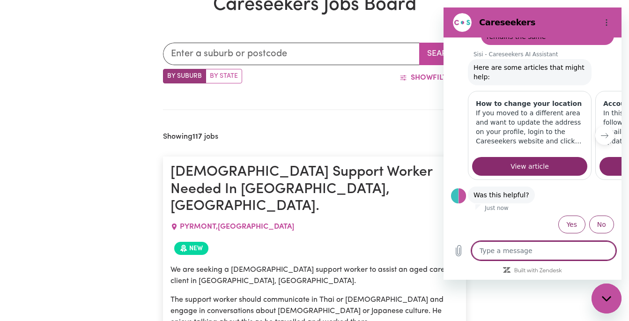
click at [601, 136] on icon "Next item" at bounding box center [604, 135] width 7 height 7
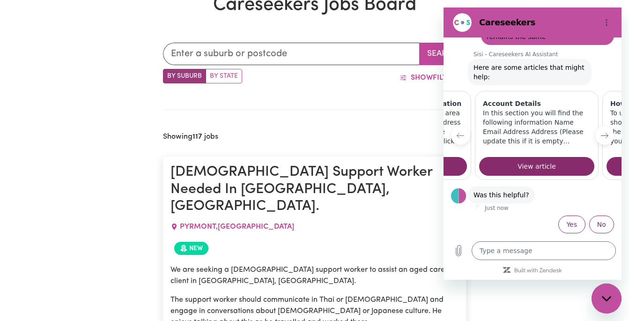
click at [601, 136] on icon "Next item" at bounding box center [604, 135] width 7 height 7
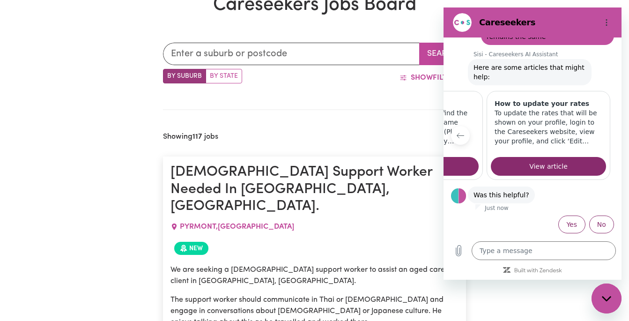
click at [461, 133] on icon "Previous item" at bounding box center [460, 135] width 7 height 7
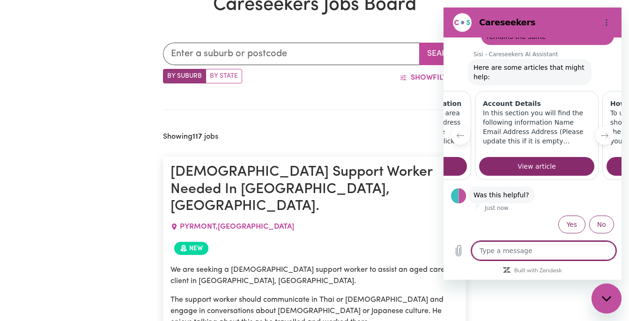
click at [518, 258] on textarea at bounding box center [544, 250] width 144 height 19
type textarea "e"
type textarea "x"
type textarea "em"
type textarea "x"
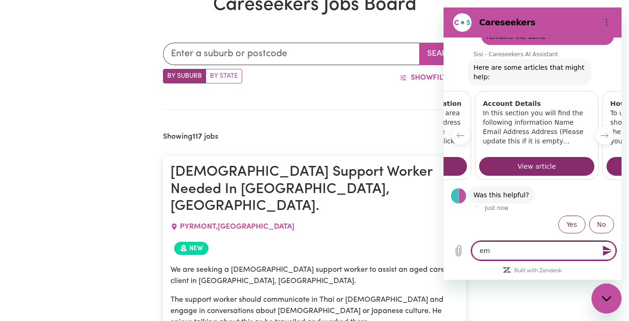
type textarea "ema"
type textarea "x"
type textarea "emai"
type textarea "x"
type textarea "email"
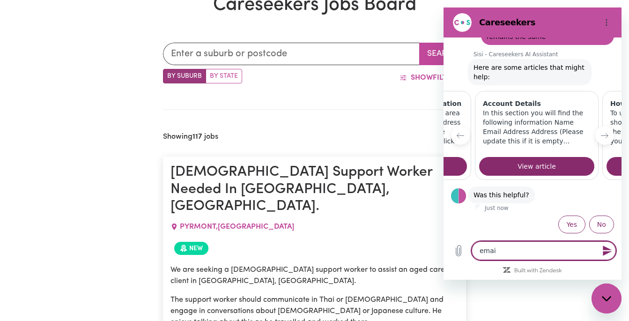
type textarea "x"
type textarea "email"
type textarea "x"
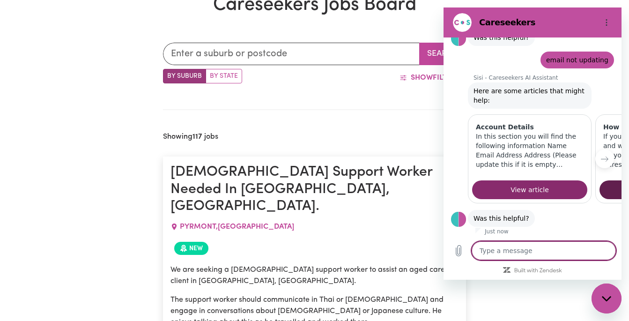
scroll to position [450, 0]
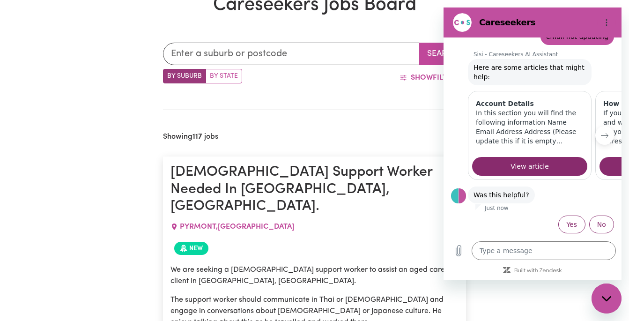
click at [601, 135] on icon "Next item" at bounding box center [604, 135] width 7 height 7
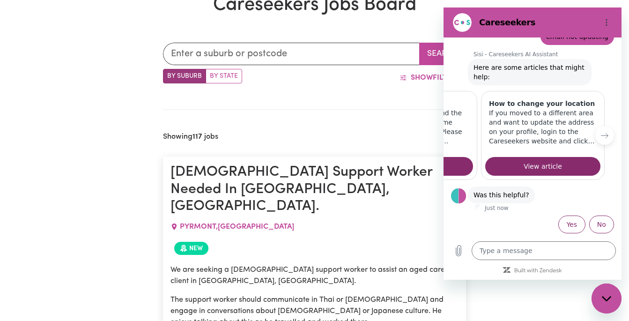
scroll to position [0, 116]
click at [457, 133] on icon "Previous item" at bounding box center [460, 135] width 7 height 7
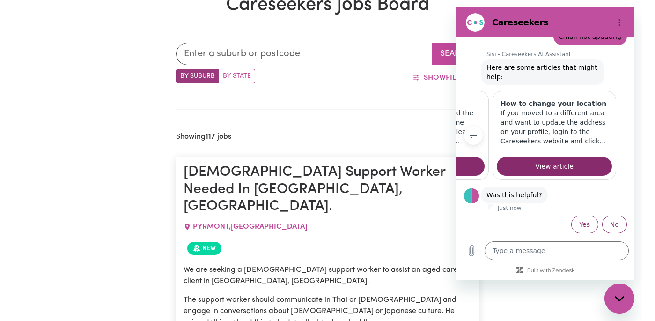
scroll to position [0, 0]
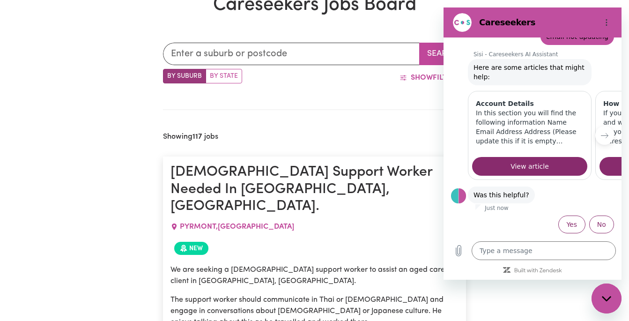
click at [333, 81] on div "Show Filters" at bounding box center [354, 78] width 224 height 18
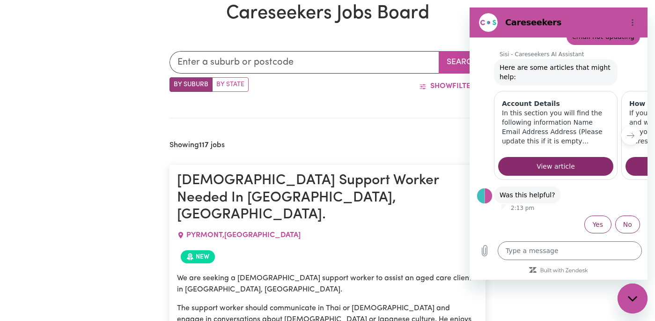
click at [629, 298] on icon "Close messaging window" at bounding box center [633, 299] width 10 height 6
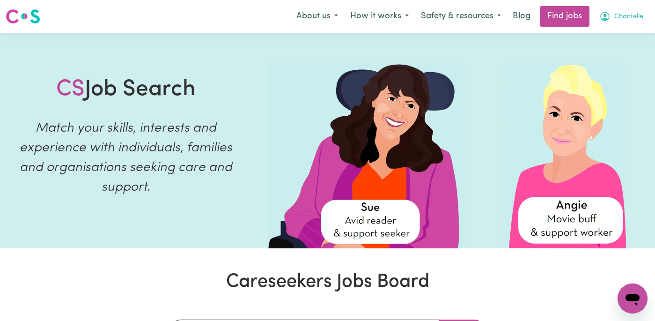
click at [614, 17] on span "Chantelle" at bounding box center [628, 17] width 29 height 10
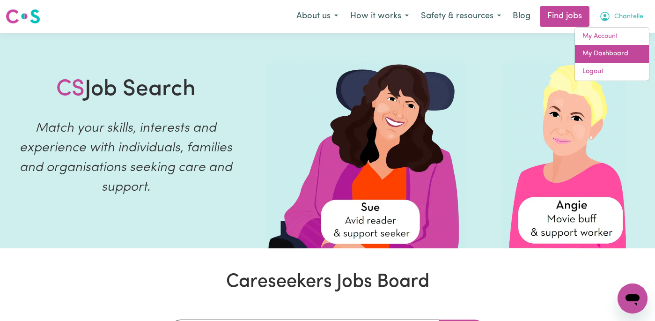
click at [629, 53] on link "My Dashboard" at bounding box center [612, 54] width 74 height 18
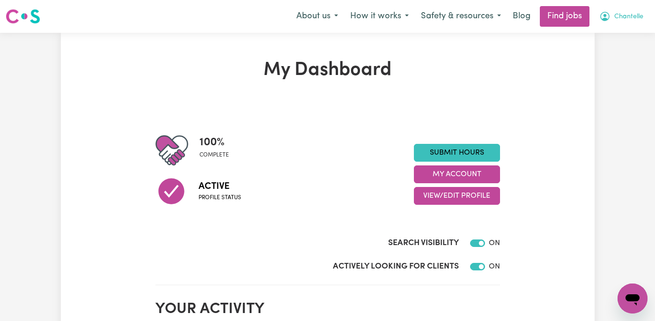
click at [638, 9] on button "Chantelle" at bounding box center [621, 17] width 56 height 20
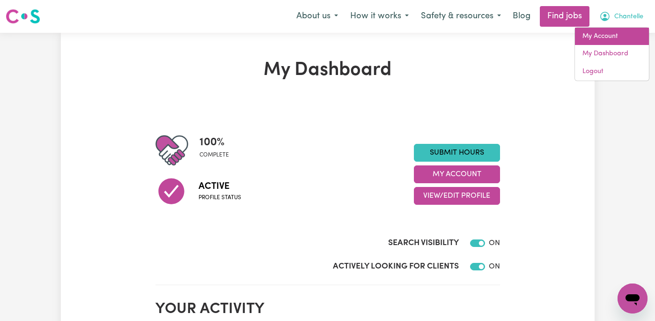
click at [628, 37] on link "My Account" at bounding box center [612, 37] width 74 height 18
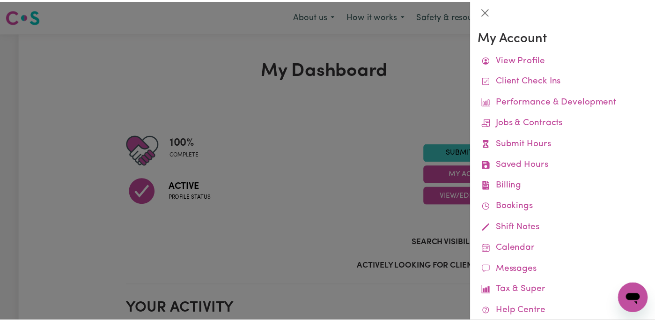
scroll to position [39, 0]
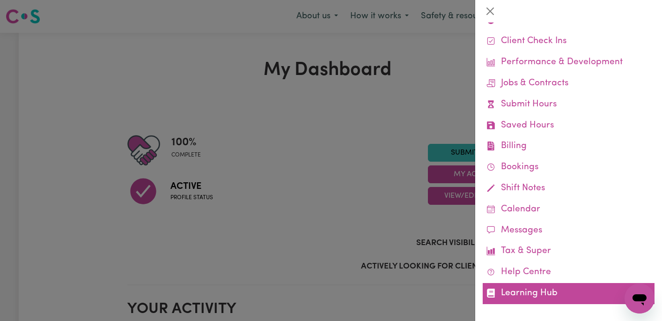
click at [541, 288] on link "Learning Hub" at bounding box center [569, 293] width 172 height 21
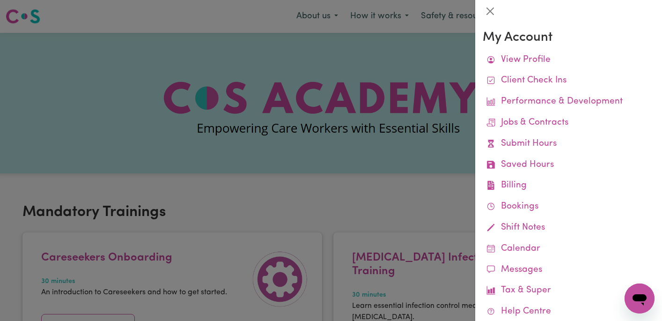
click at [423, 216] on div at bounding box center [331, 160] width 662 height 321
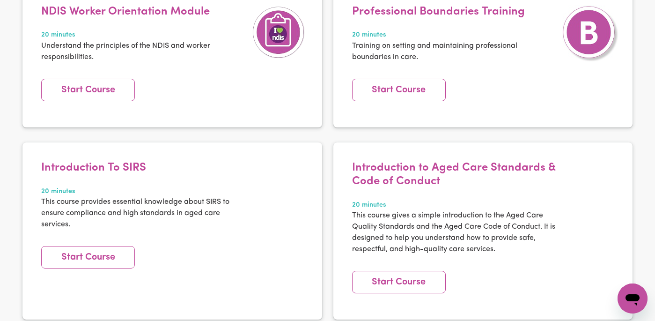
scroll to position [424, 0]
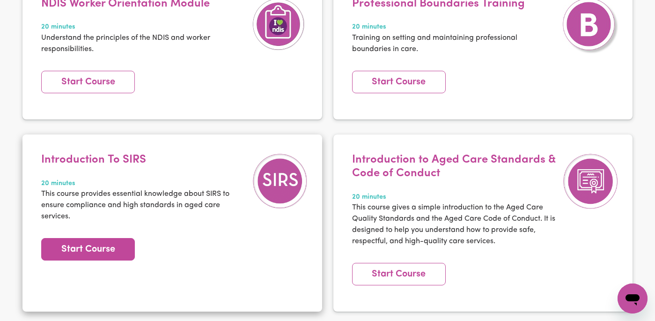
click at [97, 238] on link "Start Course" at bounding box center [88, 249] width 94 height 22
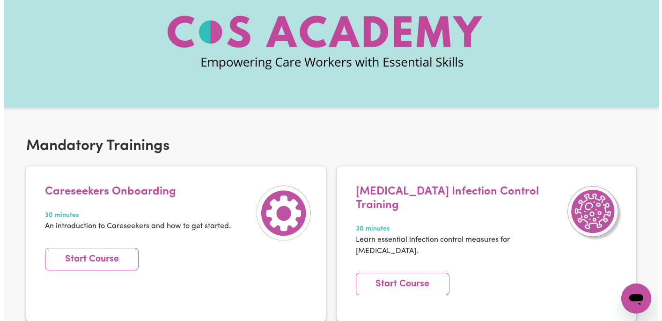
scroll to position [0, 0]
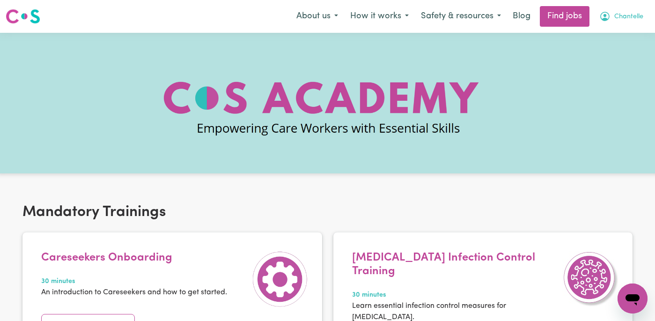
click at [621, 17] on span "Chantelle" at bounding box center [628, 17] width 29 height 10
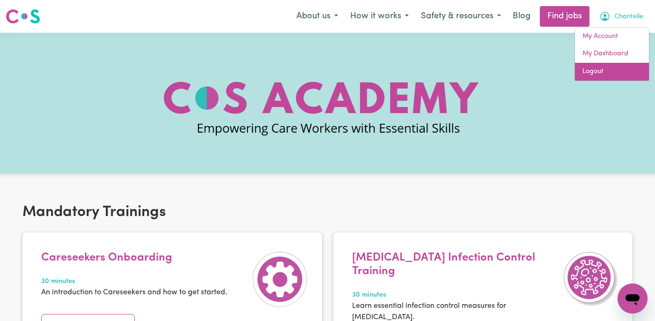
click at [609, 71] on link "Logout" at bounding box center [612, 72] width 74 height 18
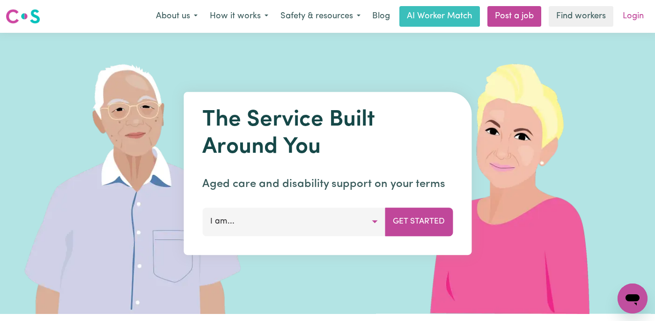
click at [636, 14] on link "Login" at bounding box center [633, 16] width 32 height 21
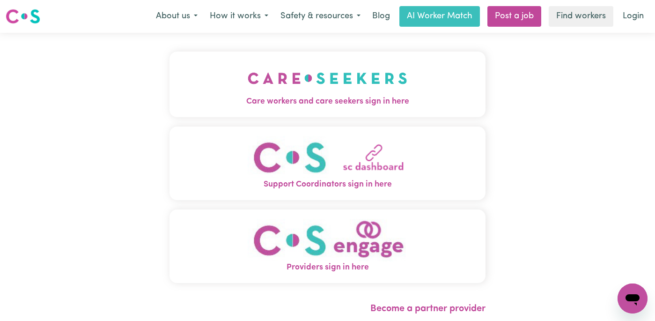
click at [385, 94] on img "Care workers and care seekers sign in here" at bounding box center [328, 78] width 160 height 35
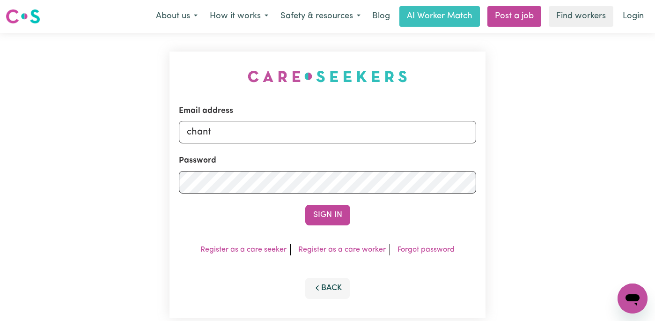
click at [319, 124] on input "chant" at bounding box center [328, 132] width 298 height 22
click at [339, 134] on input "chant" at bounding box center [328, 132] width 298 height 22
type input "[EMAIL_ADDRESS][DOMAIN_NAME]"
click at [327, 215] on button "Sign In" at bounding box center [327, 215] width 45 height 21
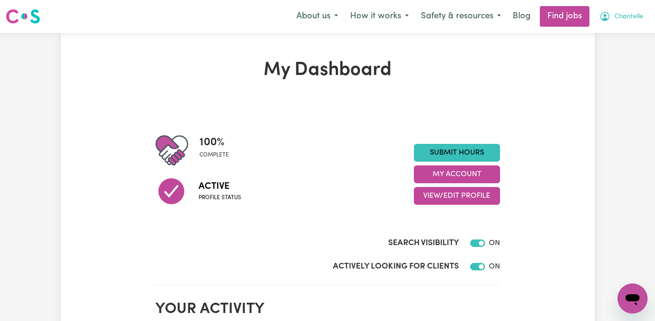
click at [638, 13] on span "Chantelle" at bounding box center [628, 17] width 29 height 10
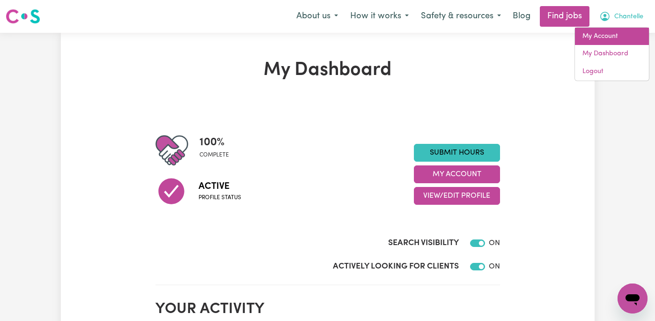
click at [634, 40] on link "My Account" at bounding box center [612, 37] width 74 height 18
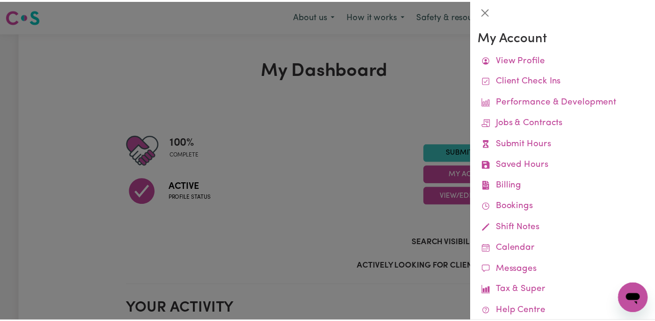
scroll to position [39, 0]
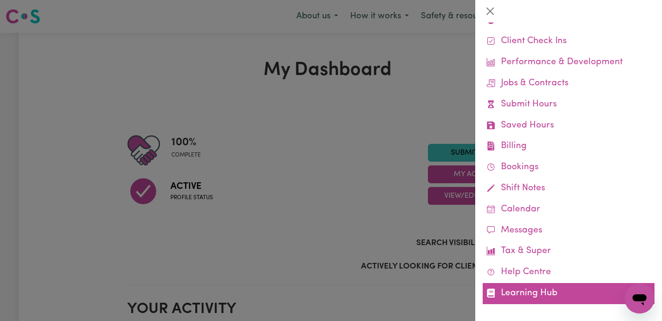
click at [542, 289] on link "Learning Hub" at bounding box center [569, 293] width 172 height 21
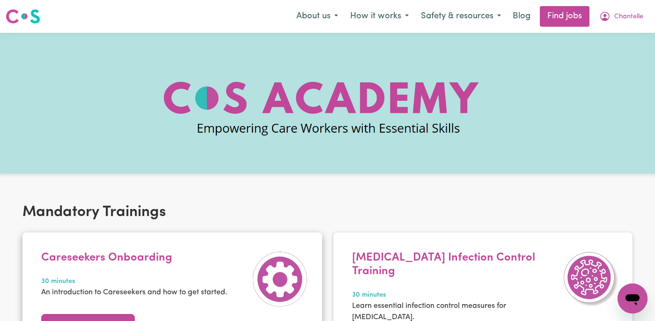
click at [98, 319] on link "Start Course" at bounding box center [88, 325] width 94 height 22
click at [625, 18] on span "Chantelle" at bounding box center [628, 17] width 29 height 10
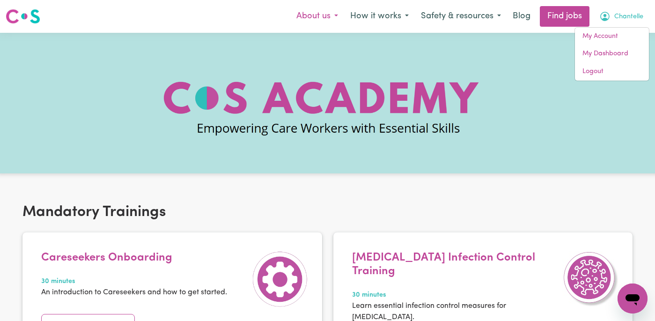
click at [331, 13] on button "About us" at bounding box center [317, 17] width 54 height 20
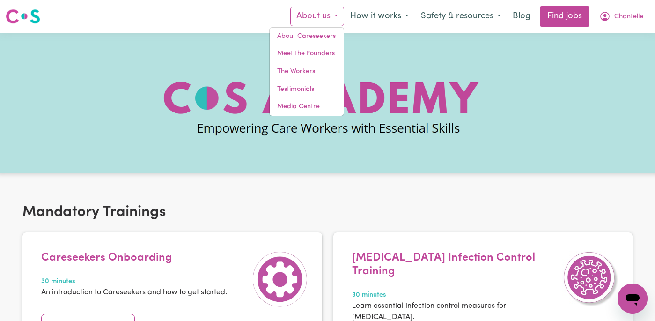
click at [241, 24] on div "Menu About us About Careseekers Meet the Founders The Workers Testimonials Medi…" at bounding box center [327, 17] width 655 height 22
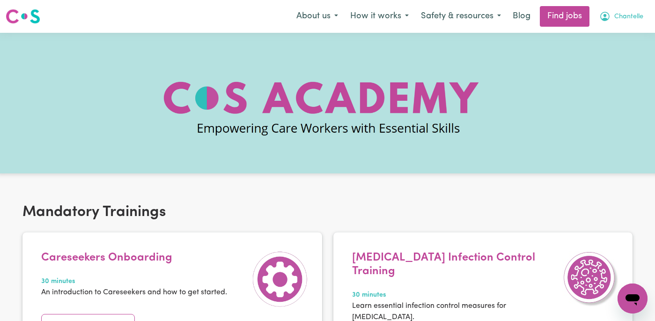
click at [625, 13] on span "Chantelle" at bounding box center [628, 17] width 29 height 10
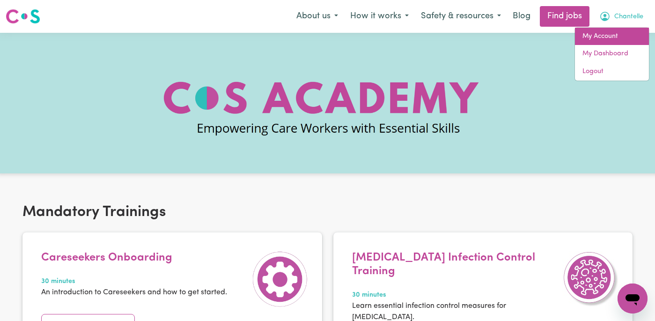
click at [618, 37] on link "My Account" at bounding box center [612, 37] width 74 height 18
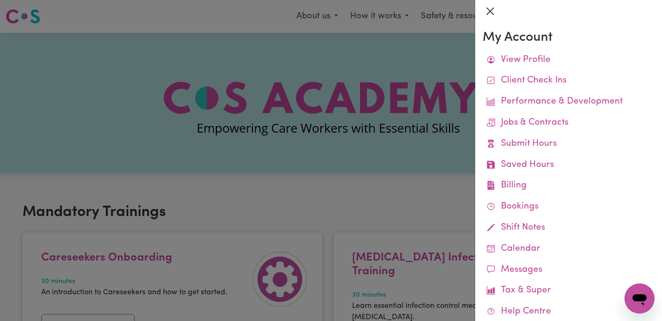
click at [490, 9] on button "Close" at bounding box center [490, 11] width 15 height 15
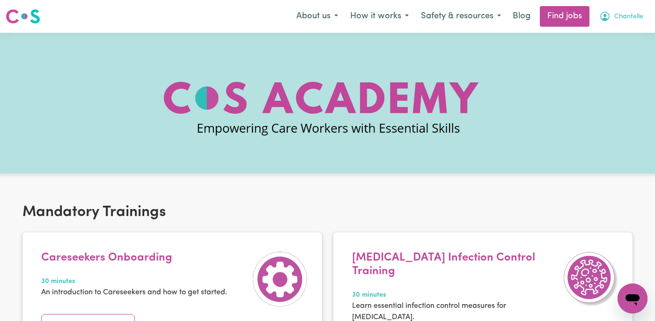
click at [628, 20] on span "Chantelle" at bounding box center [628, 17] width 29 height 10
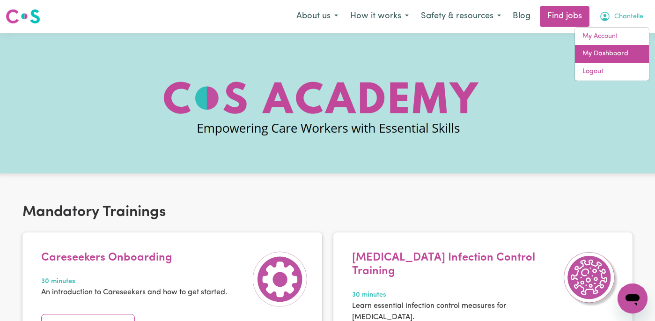
click at [619, 56] on link "My Dashboard" at bounding box center [612, 54] width 74 height 18
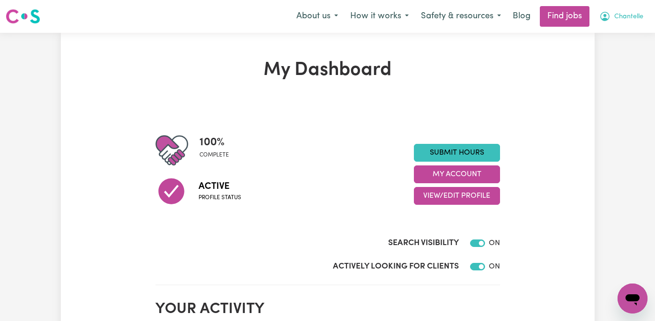
click at [615, 13] on span "Chantelle" at bounding box center [628, 17] width 29 height 10
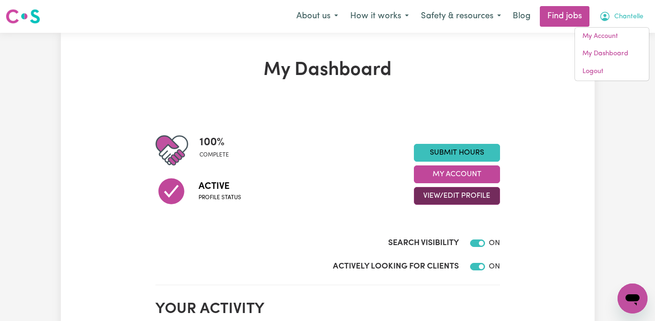
click at [475, 200] on button "View/Edit Profile" at bounding box center [457, 196] width 86 height 18
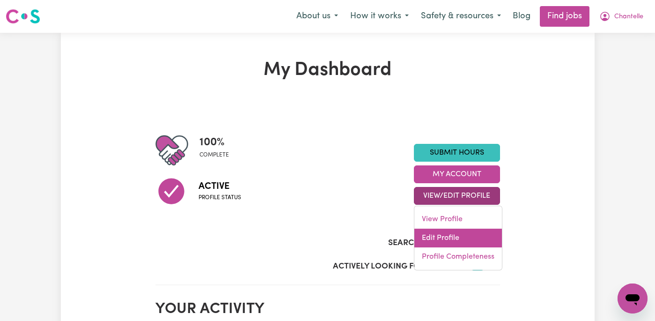
click at [449, 241] on link "Edit Profile" at bounding box center [458, 238] width 88 height 19
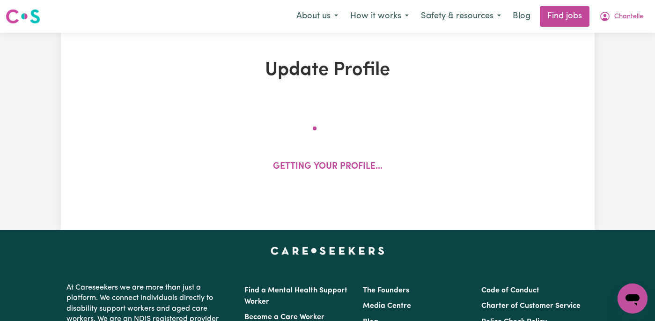
select select "[DEMOGRAPHIC_DATA]"
select select "[DEMOGRAPHIC_DATA] Citizen"
select select "Studying a healthcare related degree or qualification"
select select "40"
select select "45"
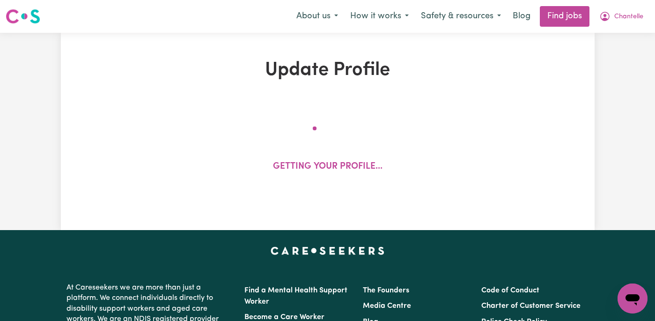
select select "50"
select select "55"
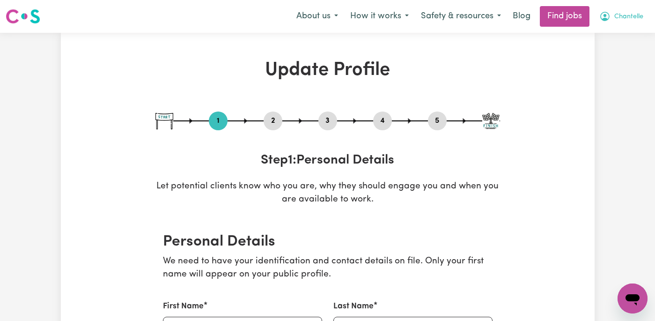
click at [630, 20] on span "Chantelle" at bounding box center [628, 17] width 29 height 10
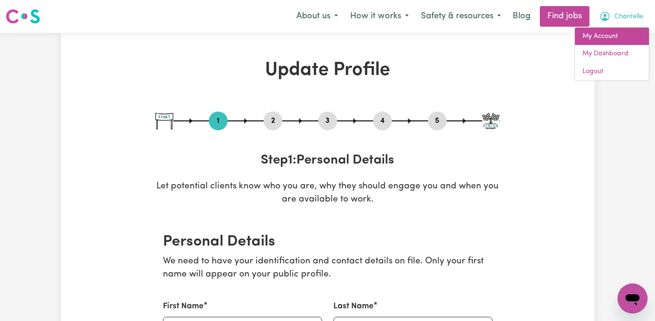
click at [623, 37] on link "My Account" at bounding box center [612, 37] width 74 height 18
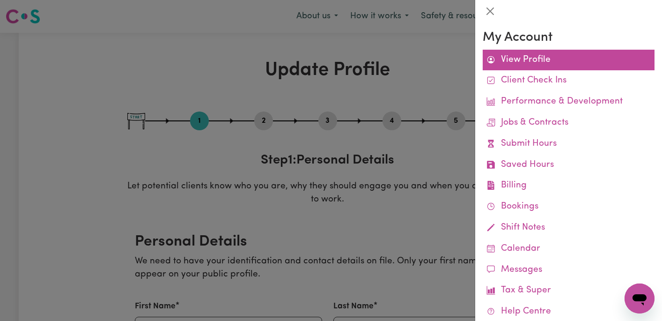
click at [569, 62] on link "View Profile" at bounding box center [569, 60] width 172 height 21
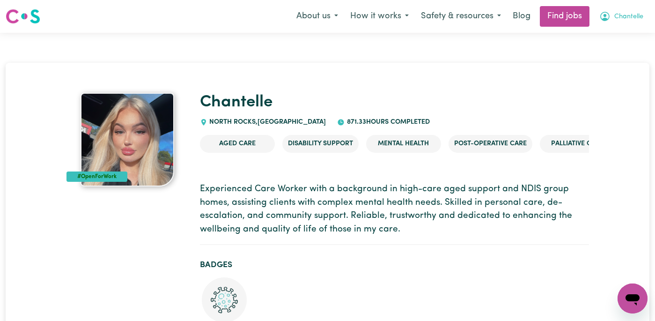
click at [628, 17] on span "Chantelle" at bounding box center [628, 17] width 29 height 10
click at [616, 37] on link "My Account" at bounding box center [612, 37] width 74 height 18
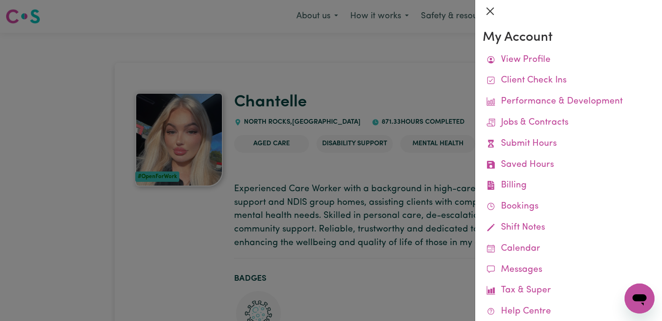
click at [492, 14] on button "Close" at bounding box center [490, 11] width 15 height 15
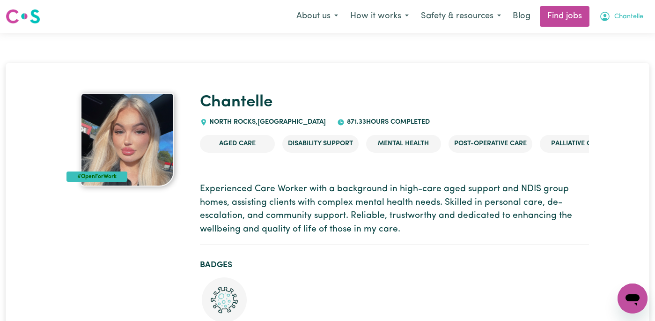
click at [607, 16] on icon "My Account" at bounding box center [604, 16] width 11 height 11
click at [613, 35] on link "My Account" at bounding box center [612, 37] width 74 height 18
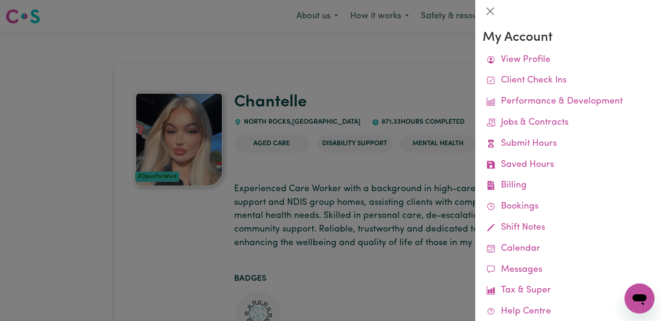
click at [436, 89] on div at bounding box center [331, 160] width 662 height 321
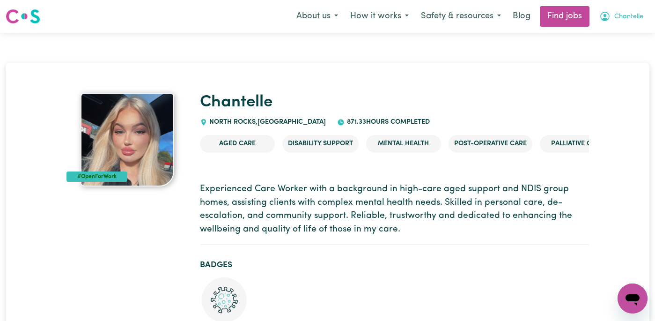
click at [634, 9] on button "Chantelle" at bounding box center [621, 17] width 56 height 20
click at [621, 34] on link "My Account" at bounding box center [612, 37] width 74 height 18
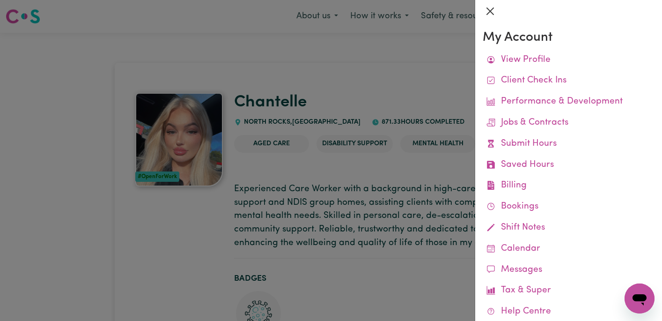
click at [492, 14] on button "Close" at bounding box center [490, 11] width 15 height 15
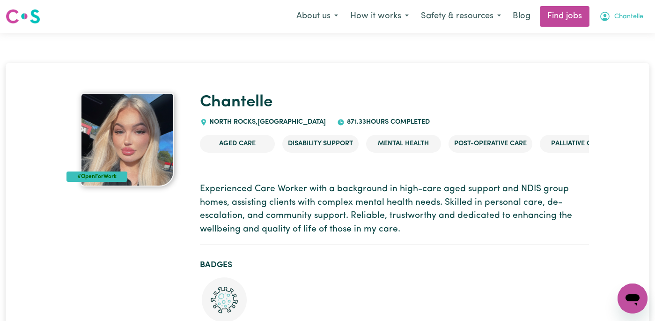
click at [623, 19] on span "Chantelle" at bounding box center [628, 17] width 29 height 10
click at [617, 48] on link "My Dashboard" at bounding box center [612, 54] width 74 height 18
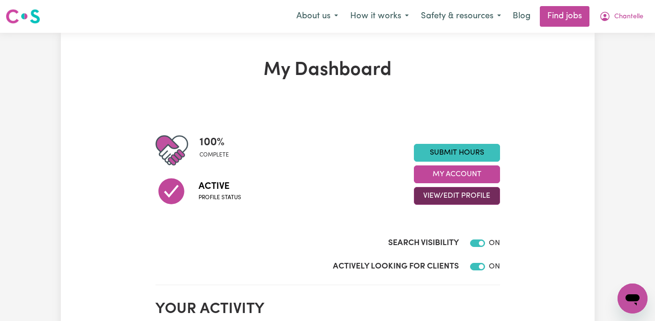
click at [488, 192] on button "View/Edit Profile" at bounding box center [457, 196] width 86 height 18
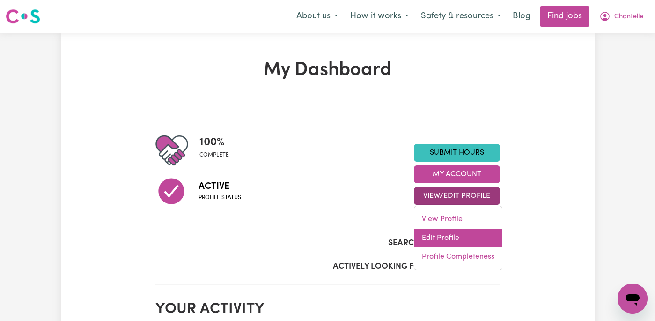
click at [454, 234] on link "Edit Profile" at bounding box center [458, 238] width 88 height 19
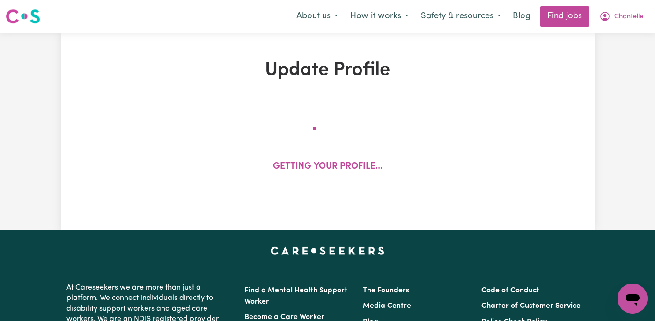
select select "[DEMOGRAPHIC_DATA]"
select select "[DEMOGRAPHIC_DATA] Citizen"
select select "Studying a healthcare related degree or qualification"
select select "40"
select select "45"
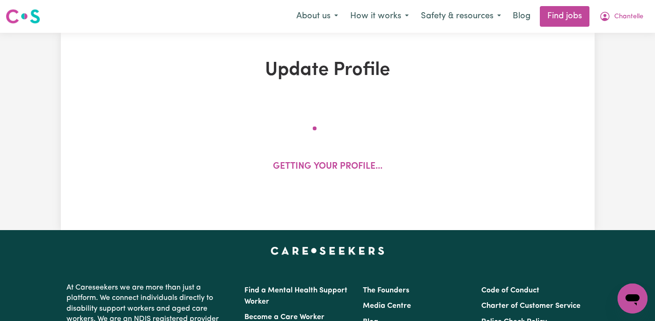
select select "50"
select select "55"
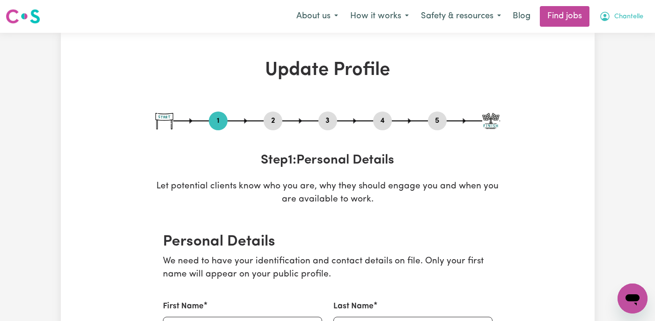
click at [627, 23] on button "Chantelle" at bounding box center [621, 17] width 56 height 20
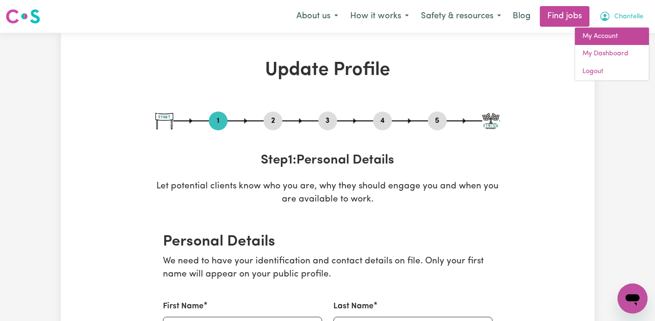
click at [618, 41] on link "My Account" at bounding box center [612, 37] width 74 height 18
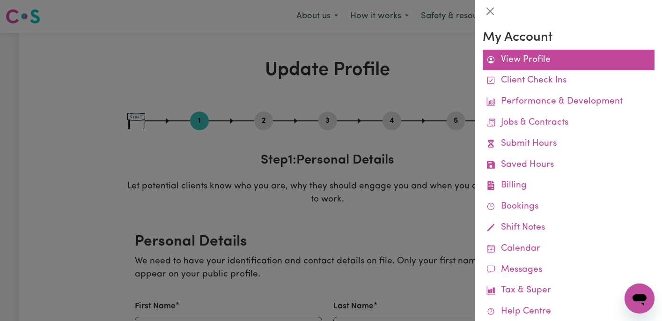
click at [529, 58] on link "View Profile" at bounding box center [569, 60] width 172 height 21
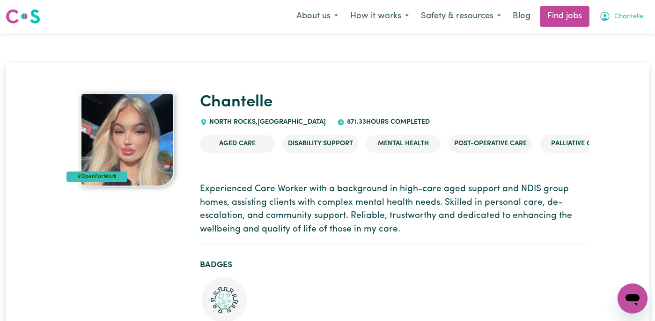
click at [636, 12] on span "Chantelle" at bounding box center [628, 17] width 29 height 10
click at [625, 41] on link "My Account" at bounding box center [612, 37] width 74 height 18
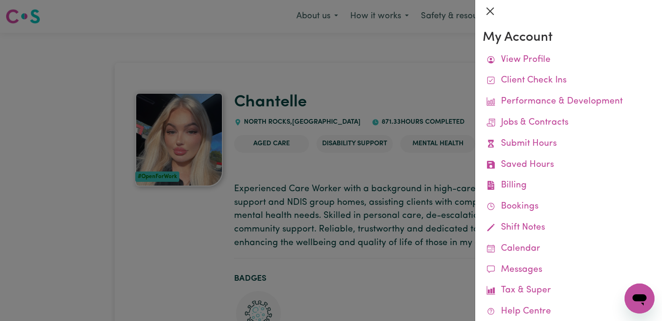
click at [488, 11] on button "Close" at bounding box center [490, 11] width 15 height 15
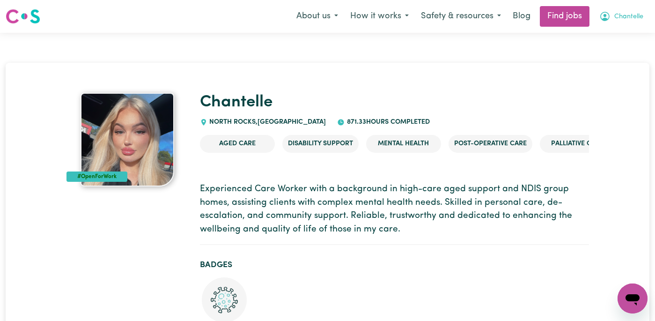
click at [637, 15] on span "Chantelle" at bounding box center [628, 17] width 29 height 10
click at [614, 57] on link "My Dashboard" at bounding box center [612, 54] width 74 height 18
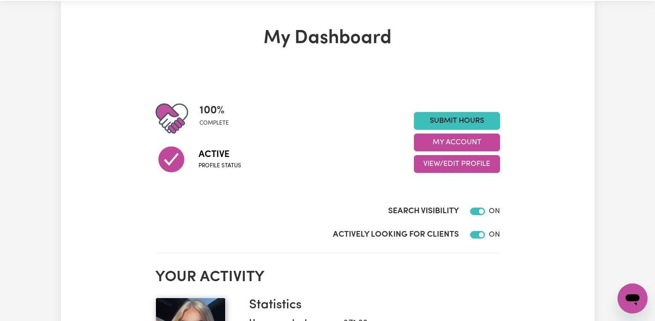
scroll to position [30, 0]
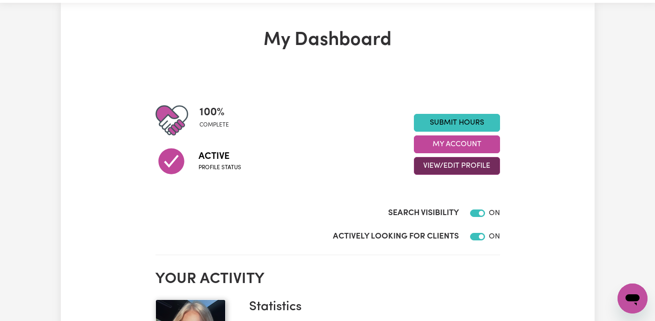
click at [459, 169] on button "View/Edit Profile" at bounding box center [457, 166] width 86 height 18
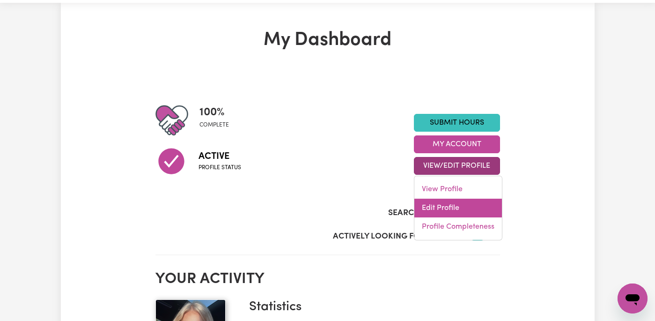
click at [483, 205] on link "Edit Profile" at bounding box center [458, 208] width 88 height 19
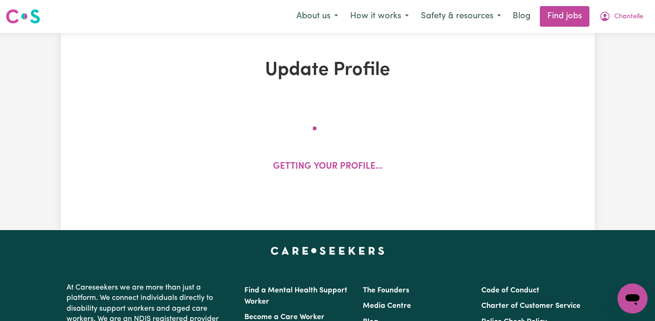
select select "[DEMOGRAPHIC_DATA]"
select select "[DEMOGRAPHIC_DATA] Citizen"
select select "Studying a healthcare related degree or qualification"
select select "40"
select select "45"
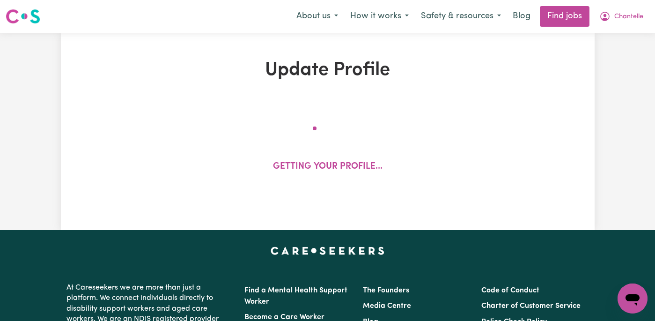
select select "50"
select select "55"
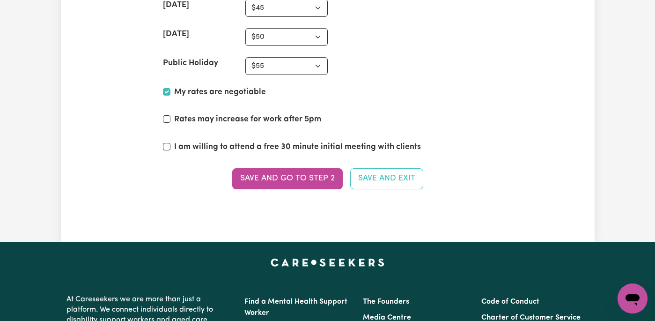
scroll to position [2762, 0]
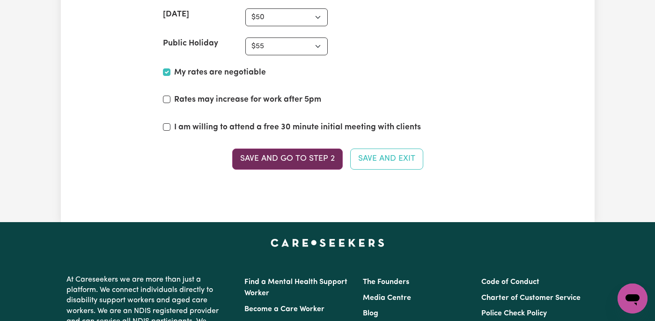
click at [309, 148] on button "Save and go to Step 2" at bounding box center [287, 158] width 111 height 21
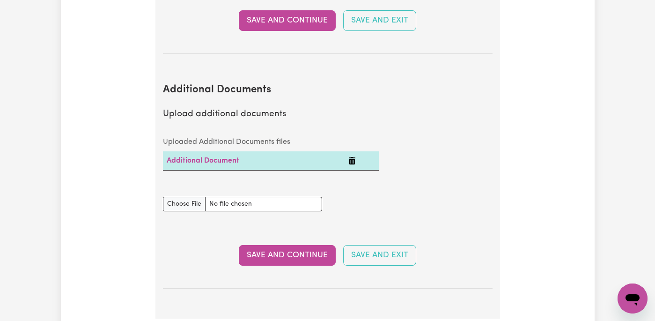
scroll to position [1701, 0]
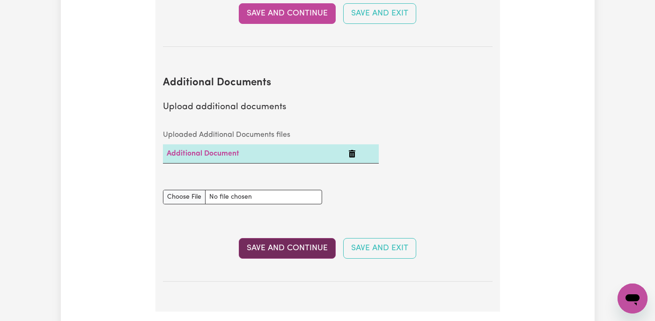
click at [285, 244] on button "Save and Continue" at bounding box center [287, 248] width 97 height 21
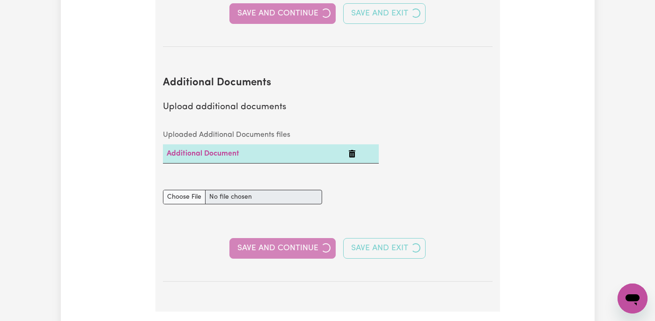
select select "2017"
select select "2020"
select select "Certificate III (Individual Support)"
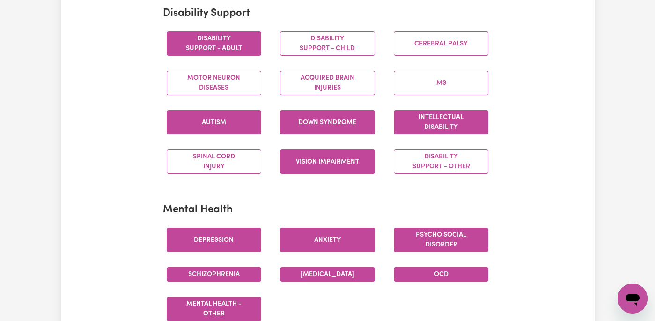
scroll to position [424, 0]
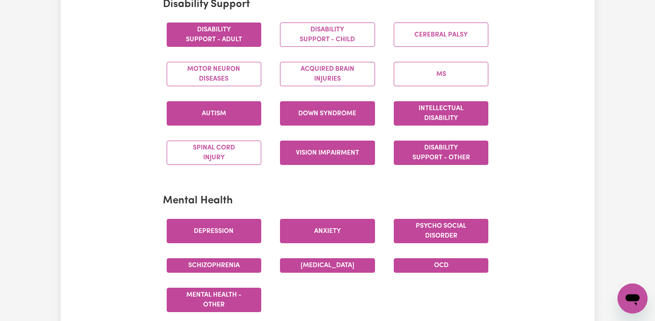
click at [460, 151] on button "Disability support - Other" at bounding box center [441, 153] width 95 height 24
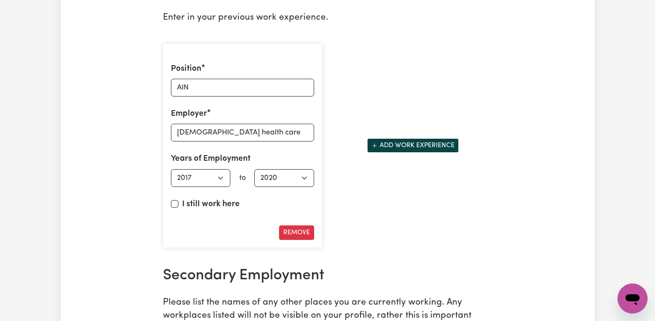
scroll to position [1441, 0]
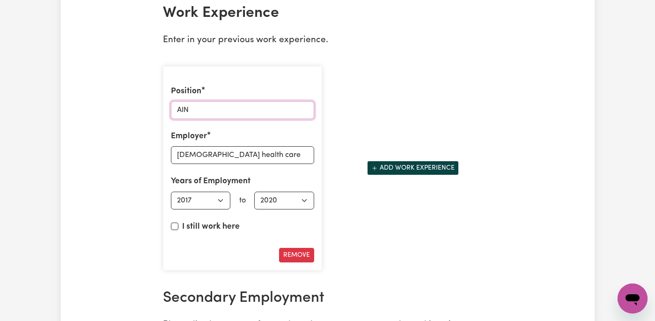
click at [207, 103] on input "AIN" at bounding box center [242, 110] width 143 height 18
type input "carer"
drag, startPoint x: 267, startPoint y: 150, endPoint x: 152, endPoint y: 144, distance: 115.4
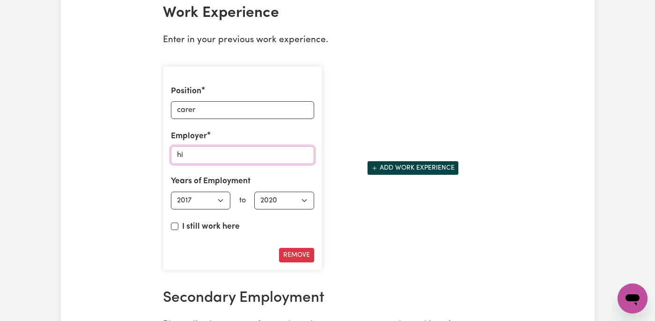
type input "h"
type input "home caring"
click at [271, 108] on input "carer" at bounding box center [242, 110] width 143 height 18
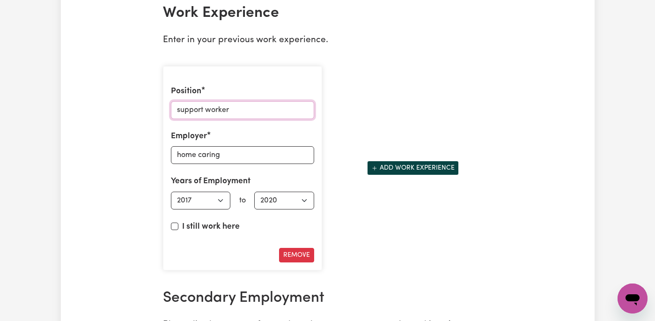
type input "support worker"
click at [216, 221] on label "I still work here" at bounding box center [211, 227] width 58 height 12
click at [178, 222] on input "I still work here" at bounding box center [174, 225] width 7 height 7
checkbox input "true"
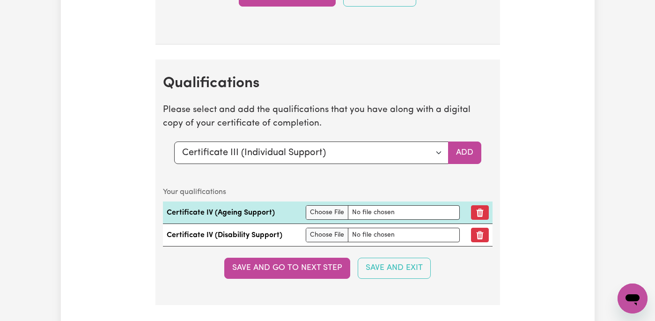
scroll to position [2403, 0]
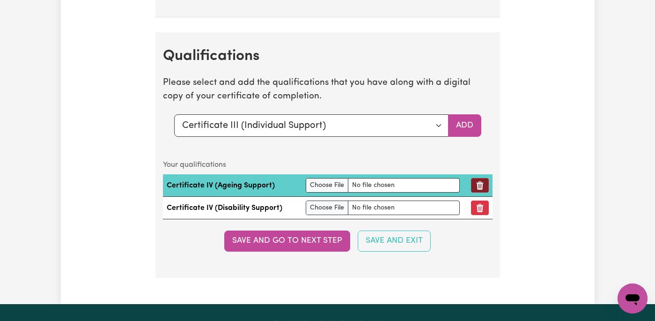
click at [483, 181] on icon "Remove qualification" at bounding box center [479, 185] width 9 height 9
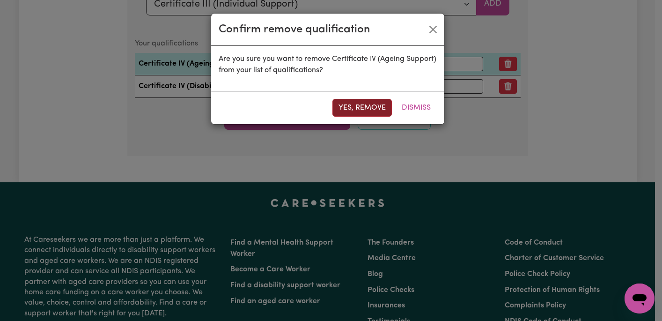
click at [360, 103] on button "Yes, remove" at bounding box center [362, 108] width 59 height 18
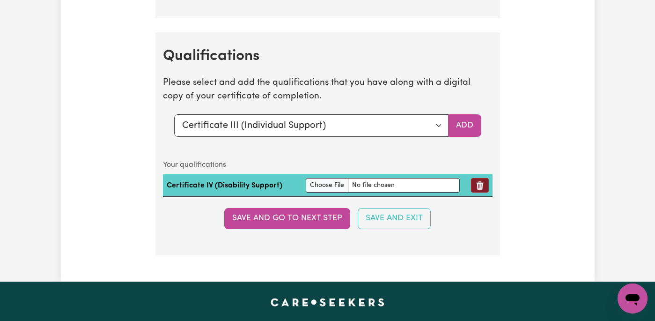
click at [486, 178] on button "Remove qualification" at bounding box center [480, 185] width 18 height 15
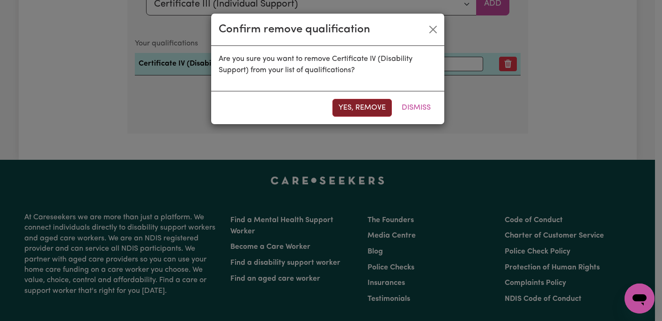
click at [367, 109] on button "Yes, remove" at bounding box center [362, 108] width 59 height 18
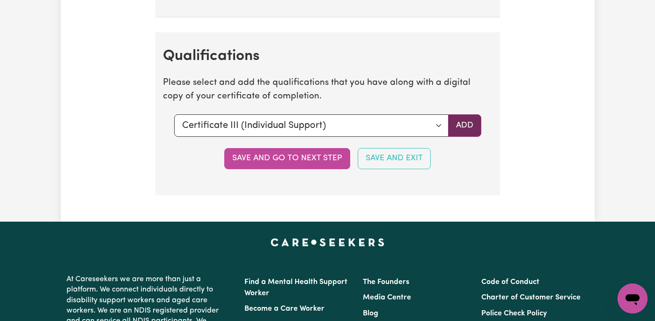
click at [464, 114] on button "Add" at bounding box center [464, 125] width 33 height 22
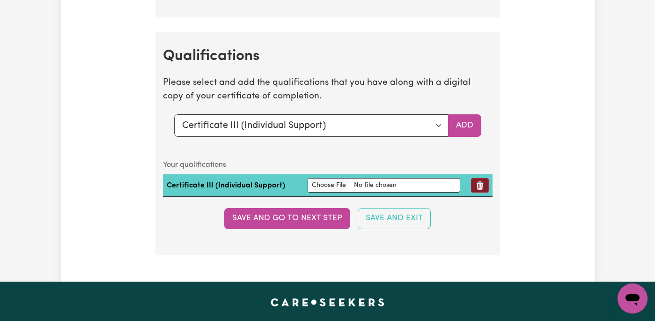
click at [481, 178] on button "Remove qualification" at bounding box center [480, 185] width 18 height 15
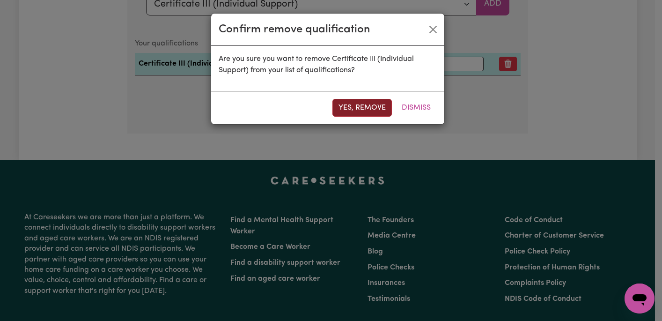
click at [368, 102] on button "Yes, remove" at bounding box center [362, 108] width 59 height 18
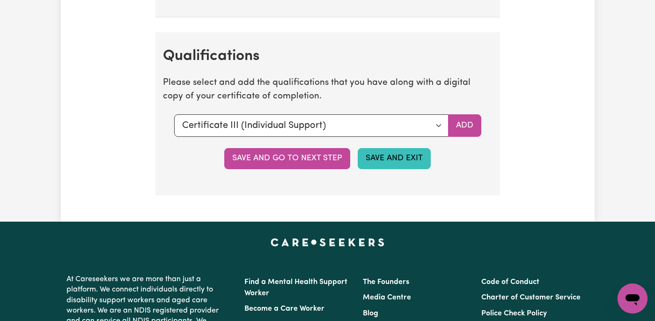
click at [385, 154] on button "Save and Exit" at bounding box center [394, 158] width 73 height 21
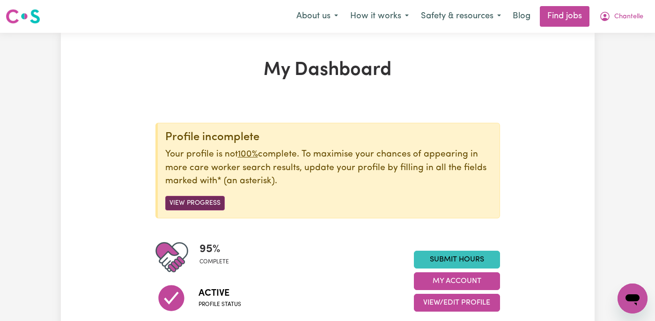
click at [200, 200] on button "View Progress" at bounding box center [194, 203] width 59 height 15
click at [207, 206] on button "View Progress" at bounding box center [194, 203] width 59 height 15
